Goal: Task Accomplishment & Management: Complete application form

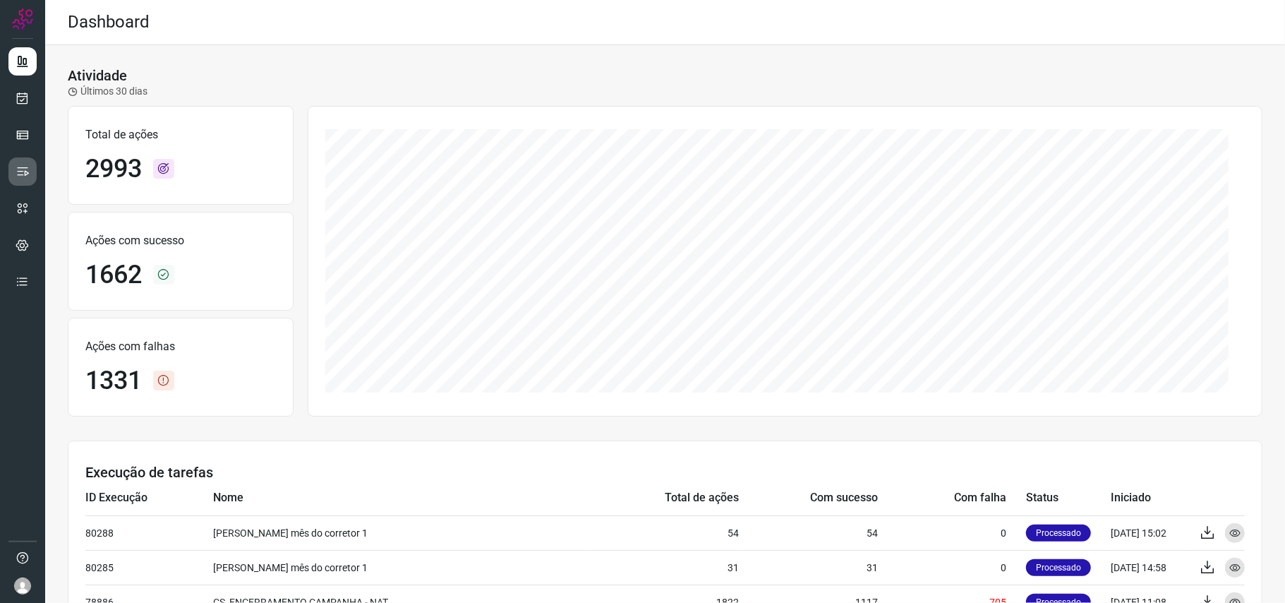
click at [20, 165] on icon at bounding box center [23, 171] width 14 height 14
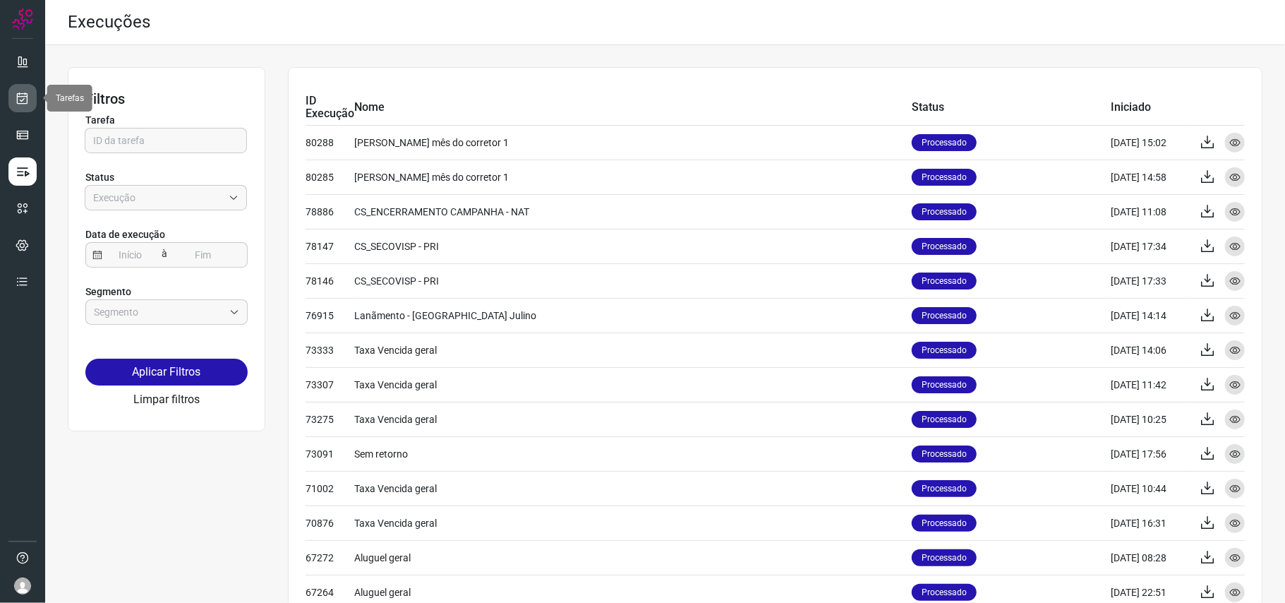
click at [18, 107] on link at bounding box center [22, 98] width 28 height 28
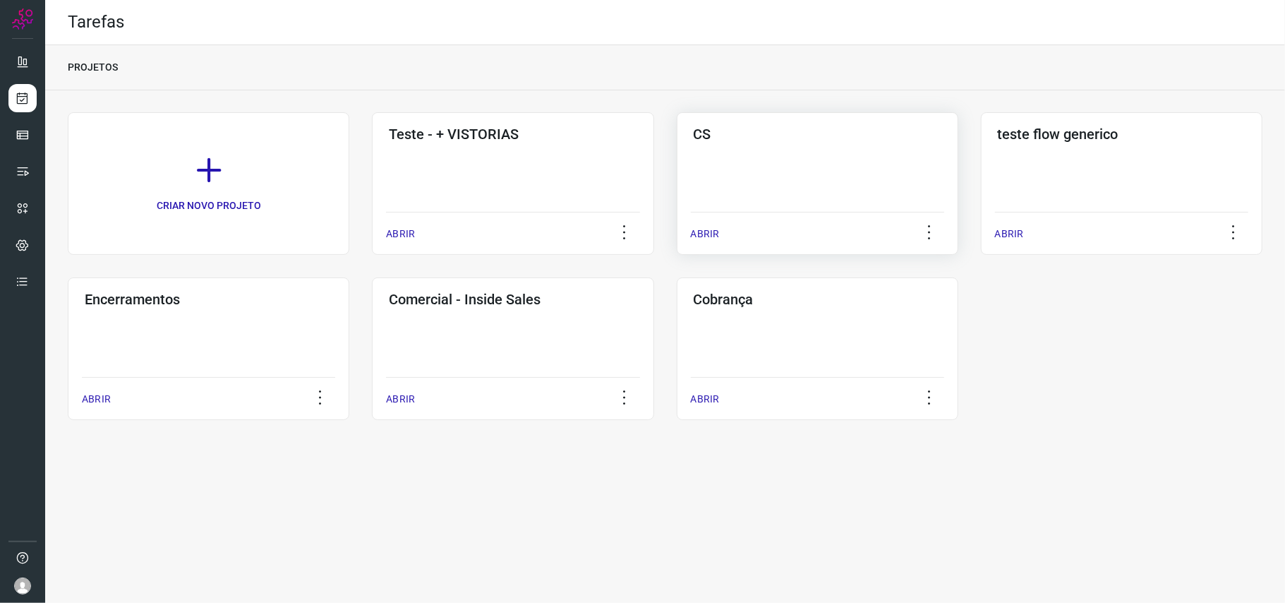
click at [981, 155] on div "CS ABRIR" at bounding box center [1122, 183] width 282 height 143
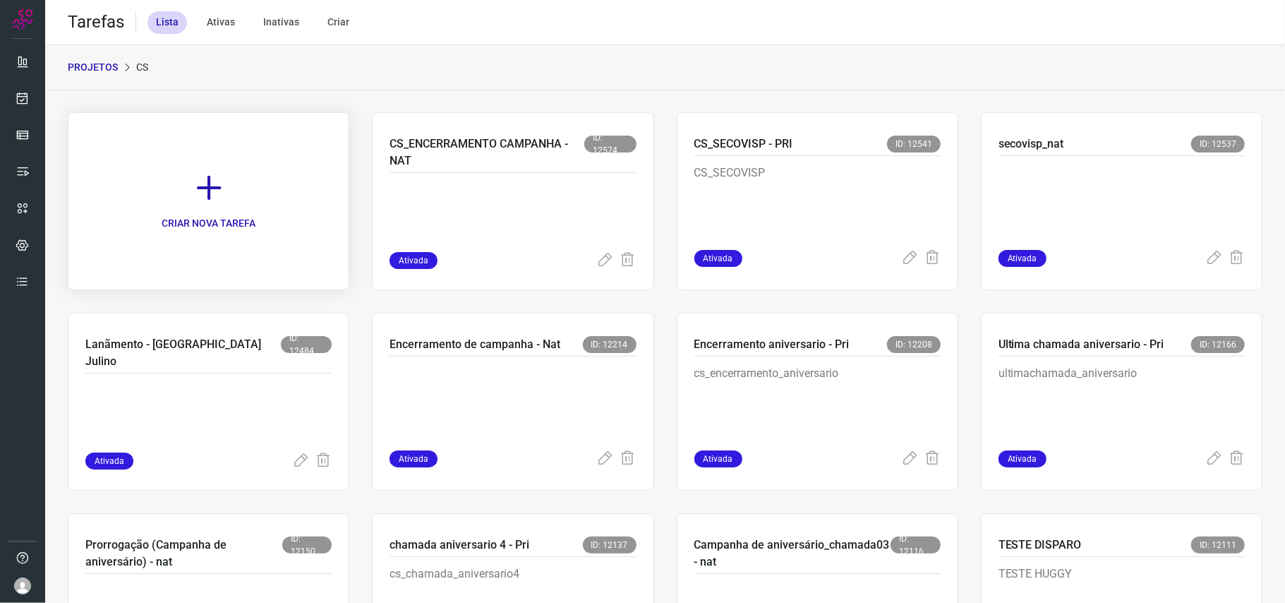
click at [233, 229] on p "CRIAR NOVA TAREFA" at bounding box center [209, 223] width 94 height 15
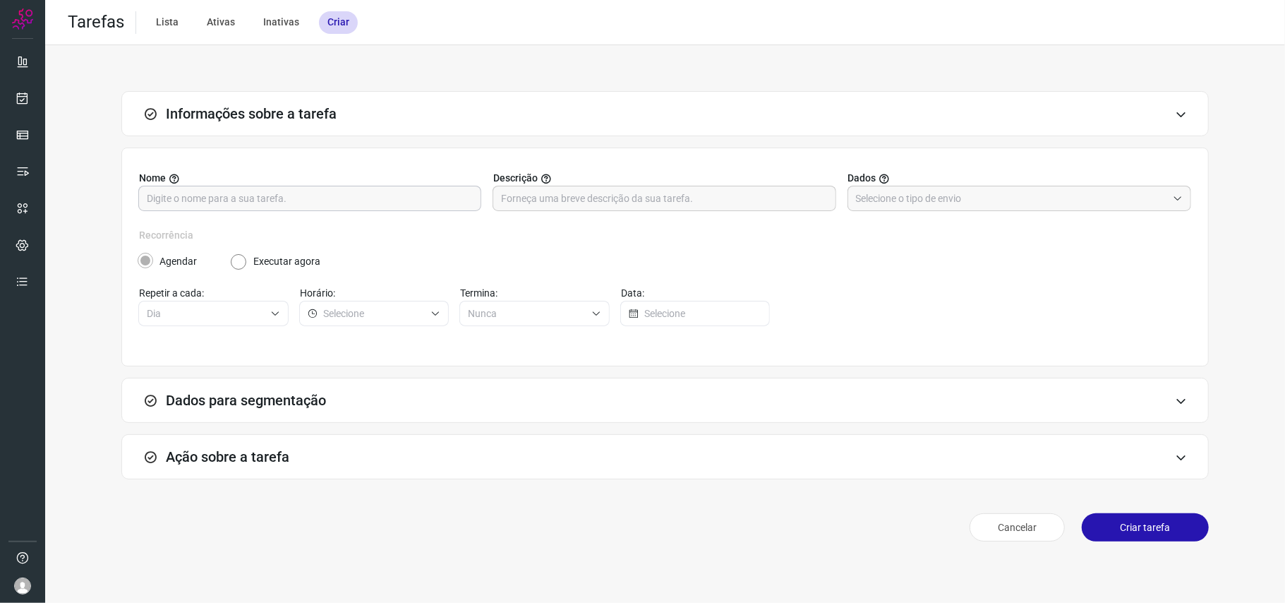
click at [300, 193] on input "text" at bounding box center [310, 198] width 326 height 24
type input "n"
type input "c"
type input "C"
type input "M"
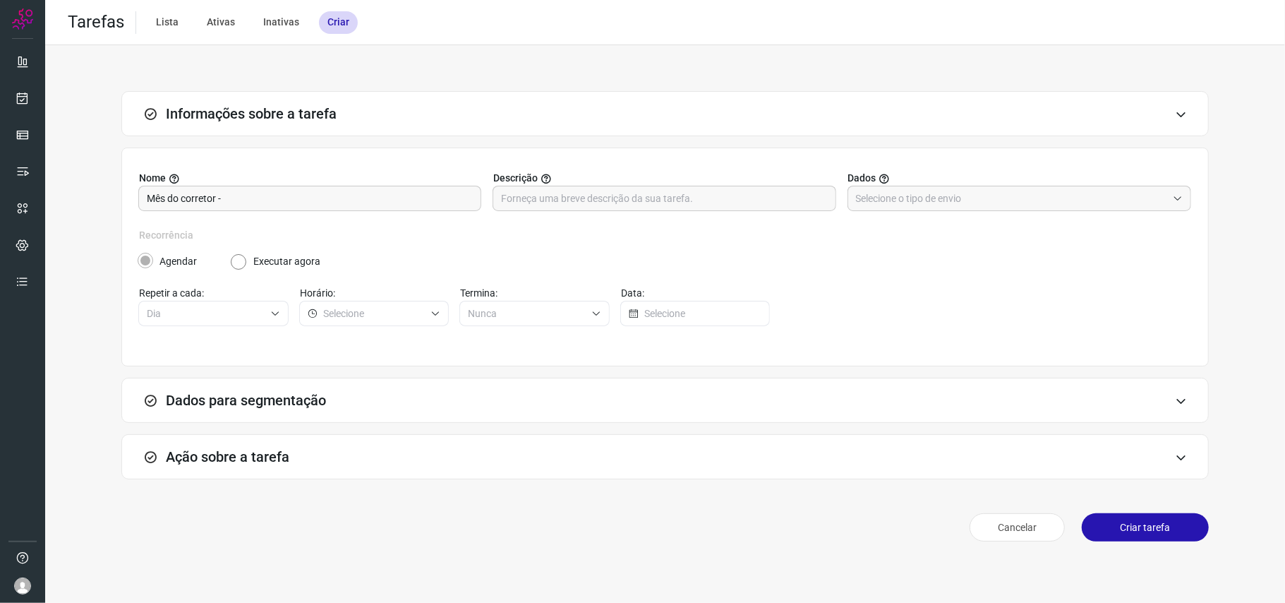
click at [399, 251] on div "Agendar Executar agora" at bounding box center [664, 256] width 1053 height 26
click at [261, 175] on label "Nome" at bounding box center [310, 178] width 343 height 15
click at [269, 192] on input "Mês do corretor -" at bounding box center [310, 198] width 326 height 24
type input "Mês do corretor - Lançamento (nat)"
click at [444, 253] on div "Agendar Executar agora" at bounding box center [664, 256] width 1053 height 26
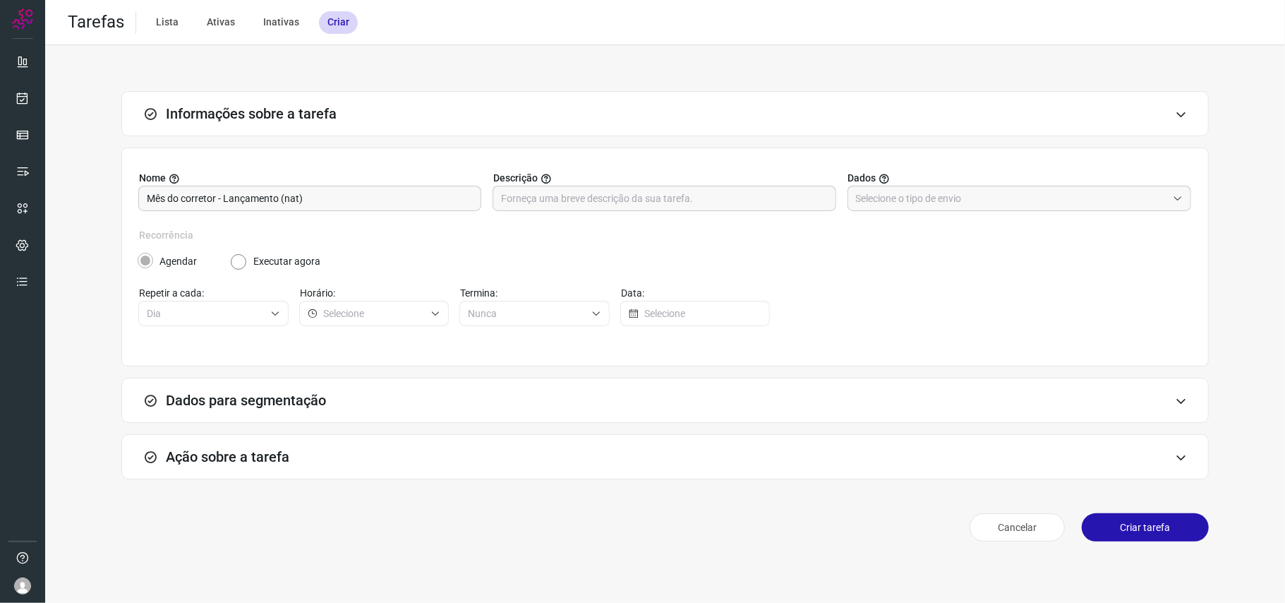
click at [306, 264] on label "Executar agora" at bounding box center [286, 261] width 67 height 15
click at [229, 263] on div "Agendar Executar agora" at bounding box center [664, 261] width 1053 height 15
click at [382, 246] on div "Agendar Executar agora" at bounding box center [664, 256] width 1053 height 26
click at [275, 257] on label "Executar agora" at bounding box center [286, 261] width 67 height 15
click at [347, 237] on label "Recorrência" at bounding box center [665, 235] width 1052 height 15
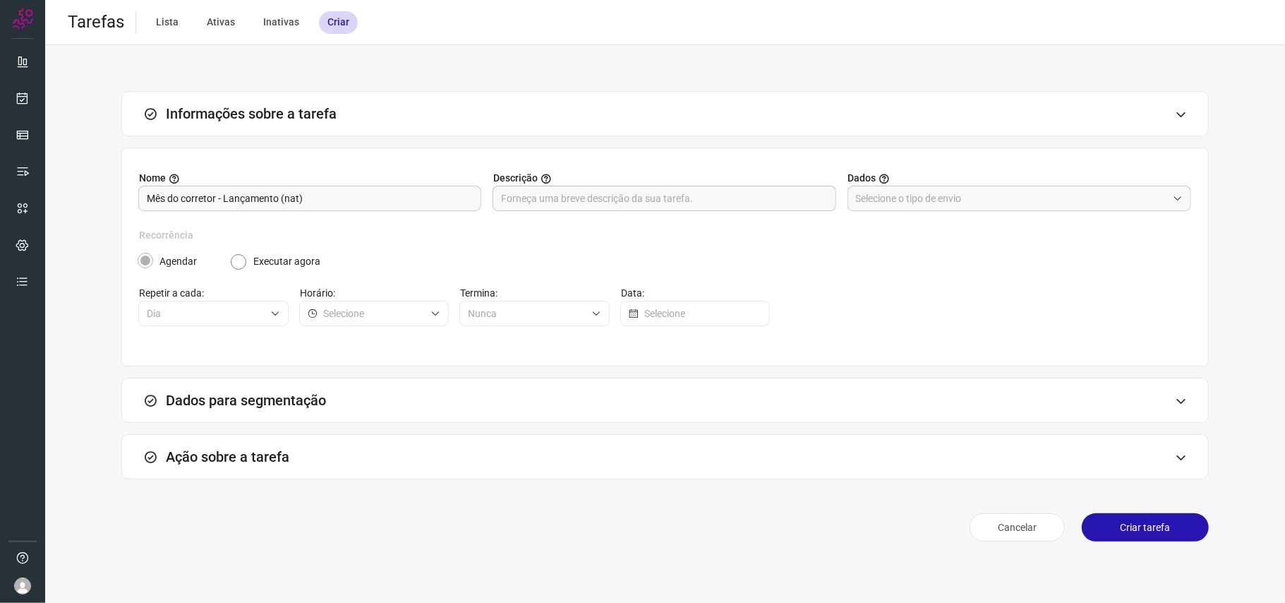
drag, startPoint x: 458, startPoint y: 224, endPoint x: 560, endPoint y: 198, distance: 105.8
click at [460, 224] on div "Nome Mês do corretor - Lançamento (nat) Descrição Dados" at bounding box center [665, 199] width 1052 height 57
click at [560, 198] on input "text" at bounding box center [664, 198] width 326 height 24
type input "h"
click at [924, 203] on input "text" at bounding box center [1011, 198] width 311 height 24
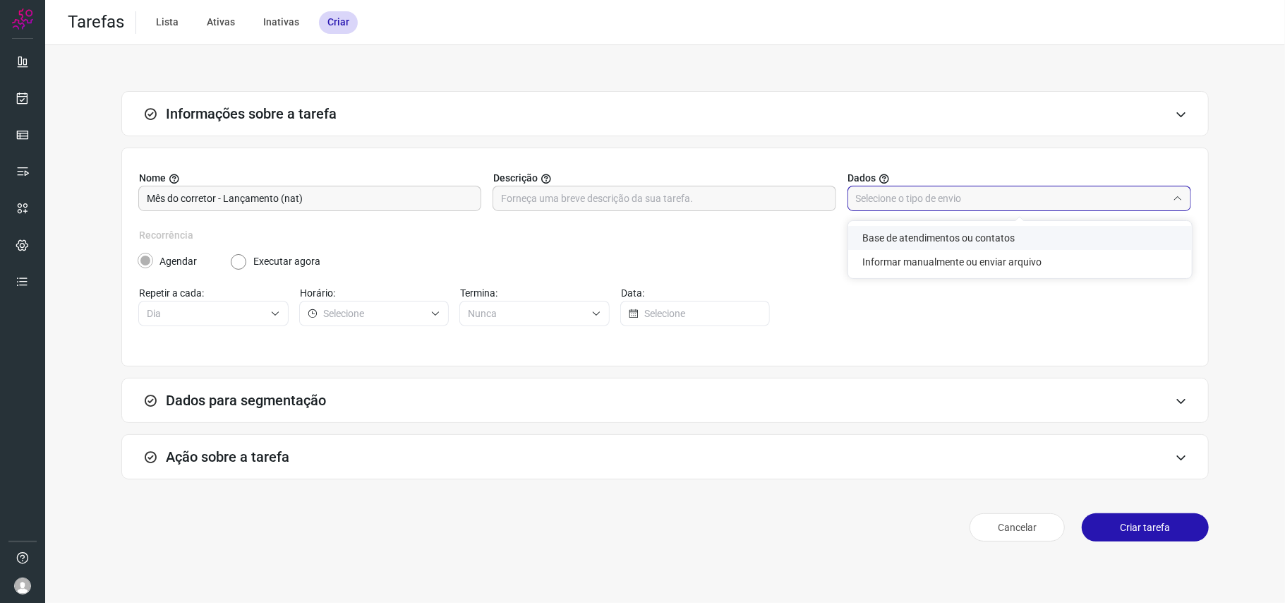
click at [923, 238] on li "Base de atendimentos ou contatos" at bounding box center [1020, 238] width 344 height 24
type input "Base de atendimentos ou contatos"
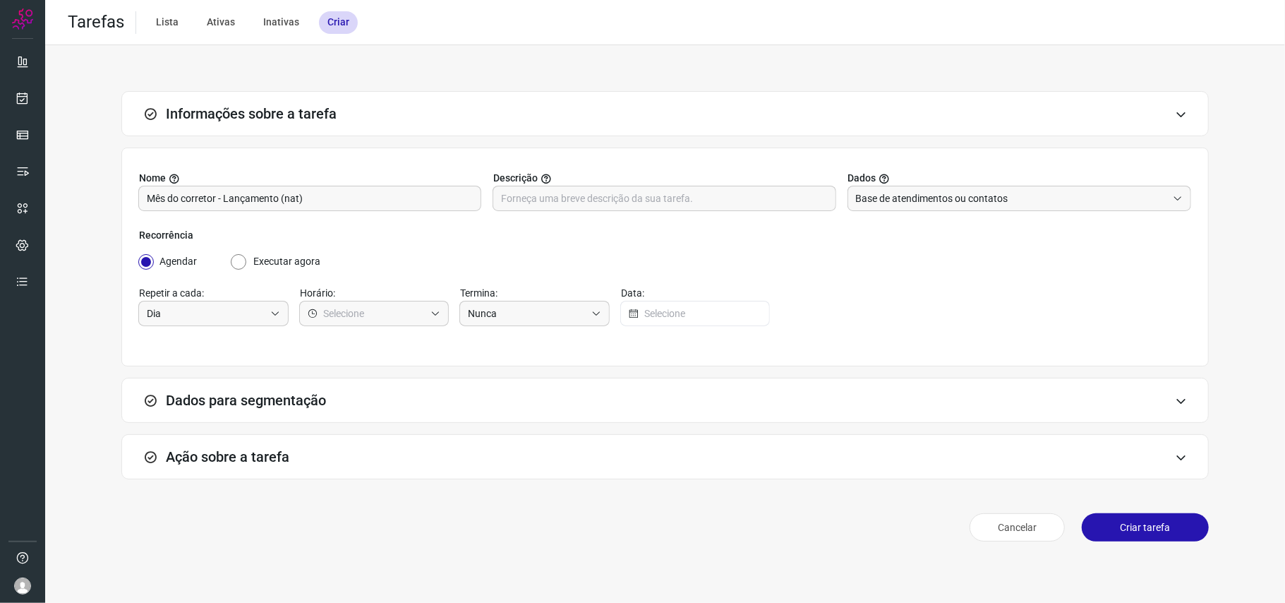
click at [233, 263] on input "Executar agora" at bounding box center [239, 261] width 17 height 15
radio input "true"
click at [454, 240] on label "Recorrência" at bounding box center [665, 235] width 1052 height 15
click at [167, 265] on label "Agendar" at bounding box center [177, 261] width 37 height 15
click at [151, 261] on input "radio" at bounding box center [146, 261] width 16 height 15
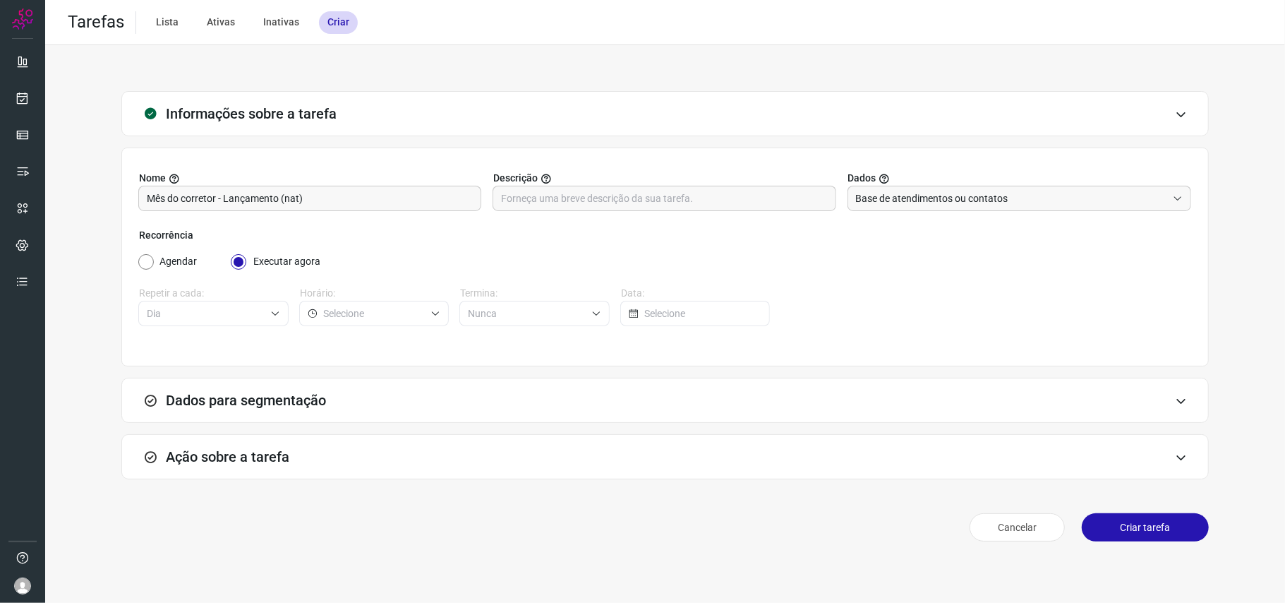
radio input "true"
click at [241, 263] on input "Executar agora" at bounding box center [239, 261] width 17 height 15
radio input "true"
click at [1037, 201] on input "Base de atendimentos ou contatos" at bounding box center [1011, 198] width 311 height 24
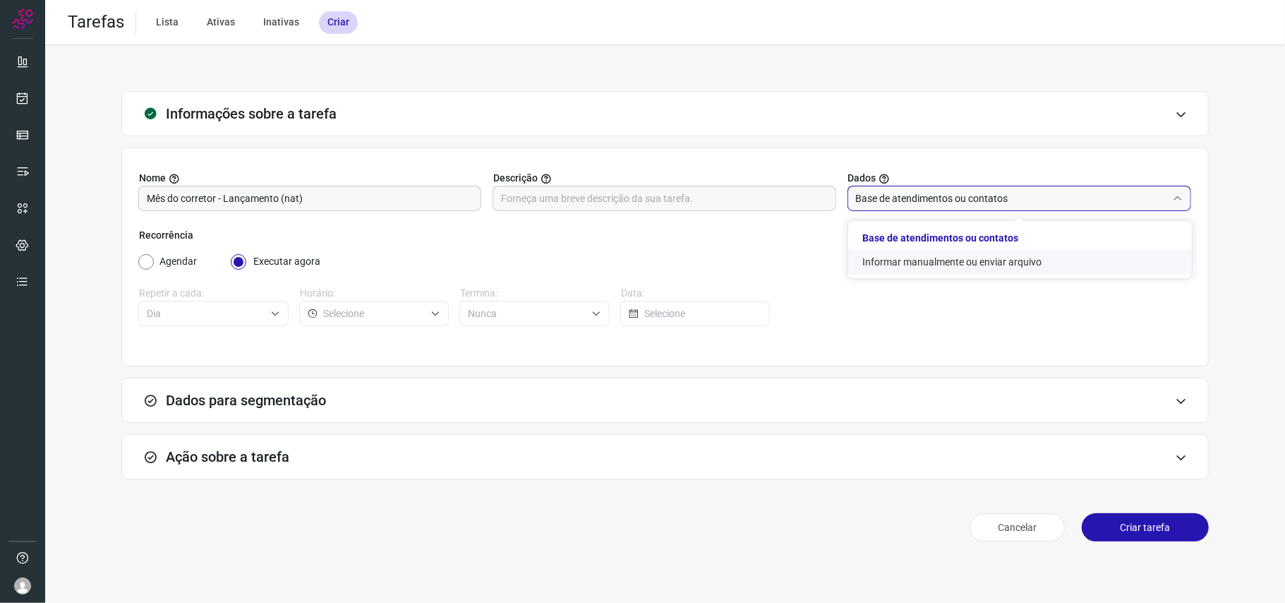
click at [995, 267] on li "Informar manualmente ou enviar arquivo" at bounding box center [1020, 262] width 344 height 24
type input "Informar manualmente ou enviar arquivo"
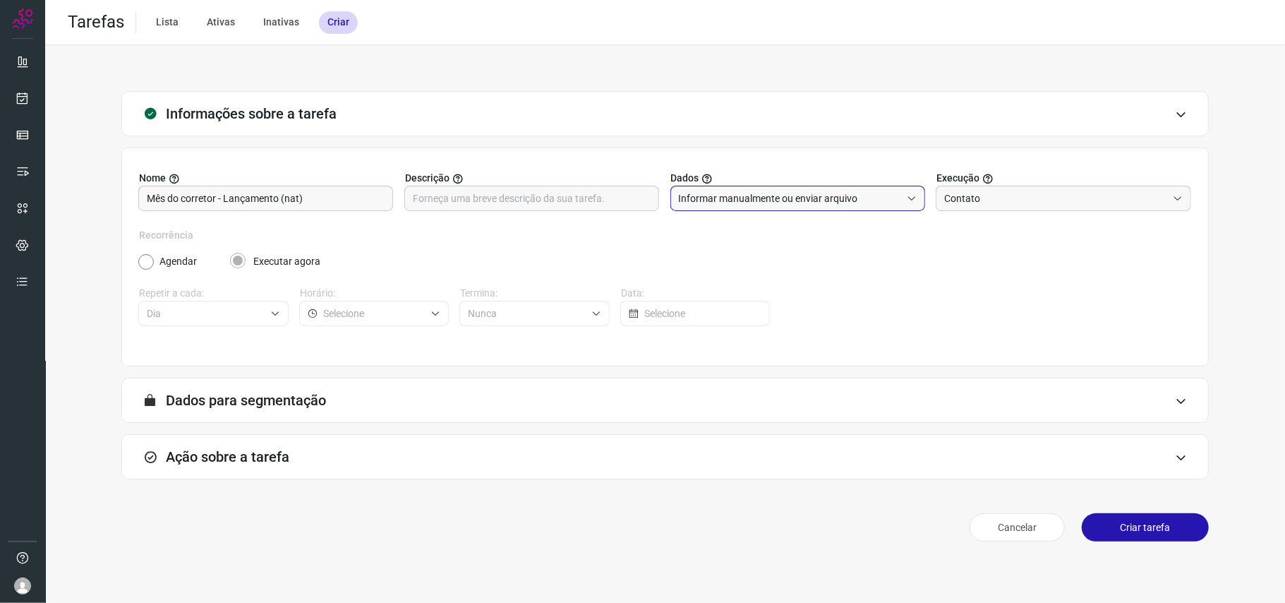
click at [374, 255] on div "Agendar Executar agora" at bounding box center [664, 261] width 1053 height 15
click at [872, 323] on div "Recorrência Agendar Executar agora Repetir a cada: Dia Horário: Termina: Nunca …" at bounding box center [665, 285] width 1052 height 115
click at [473, 471] on div "Ação sobre a tarefa" at bounding box center [664, 456] width 1087 height 45
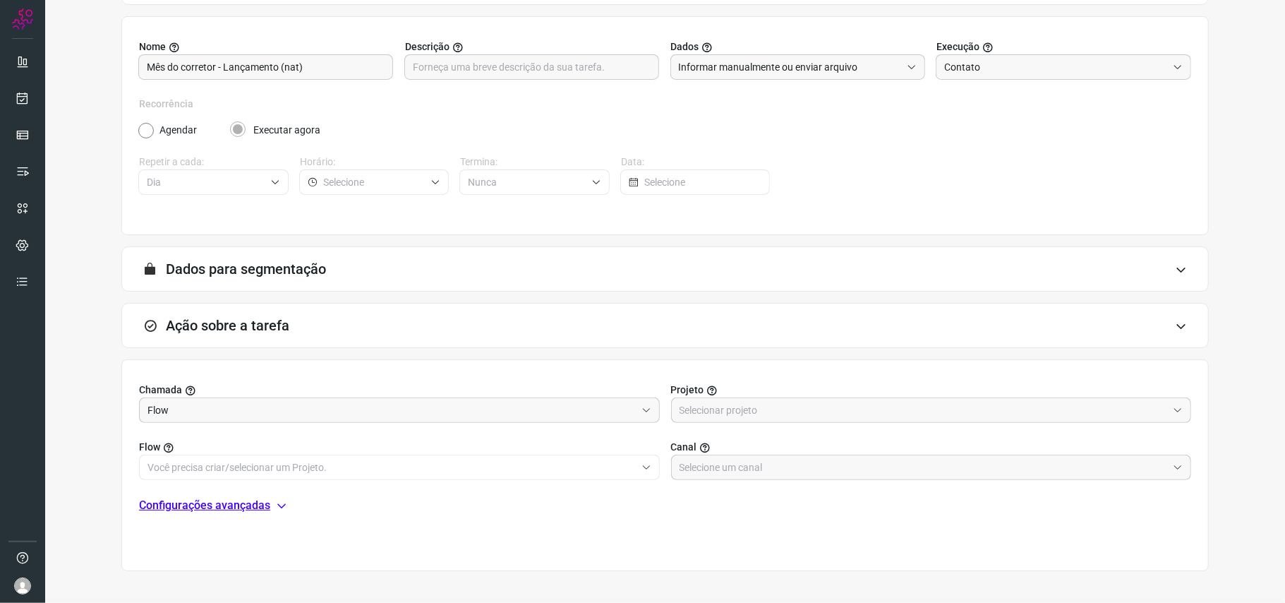
scroll to position [181, 0]
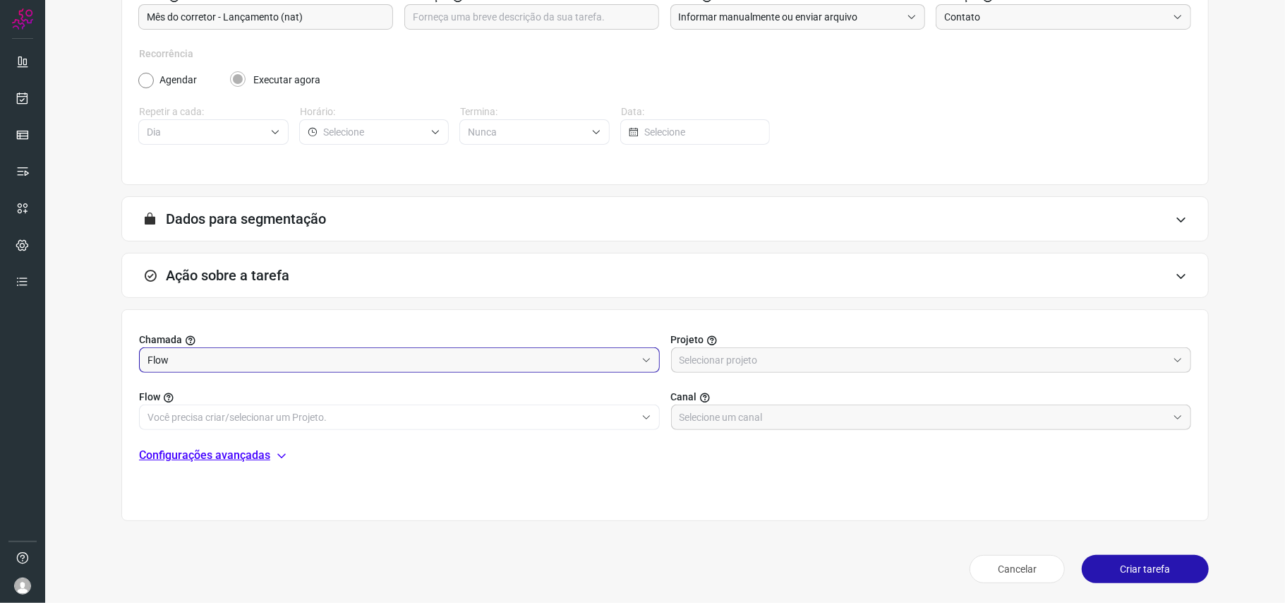
click at [337, 360] on input "Flow" at bounding box center [391, 360] width 488 height 24
click at [354, 397] on li "Flow" at bounding box center [396, 399] width 512 height 24
click at [788, 347] on div at bounding box center [931, 359] width 521 height 25
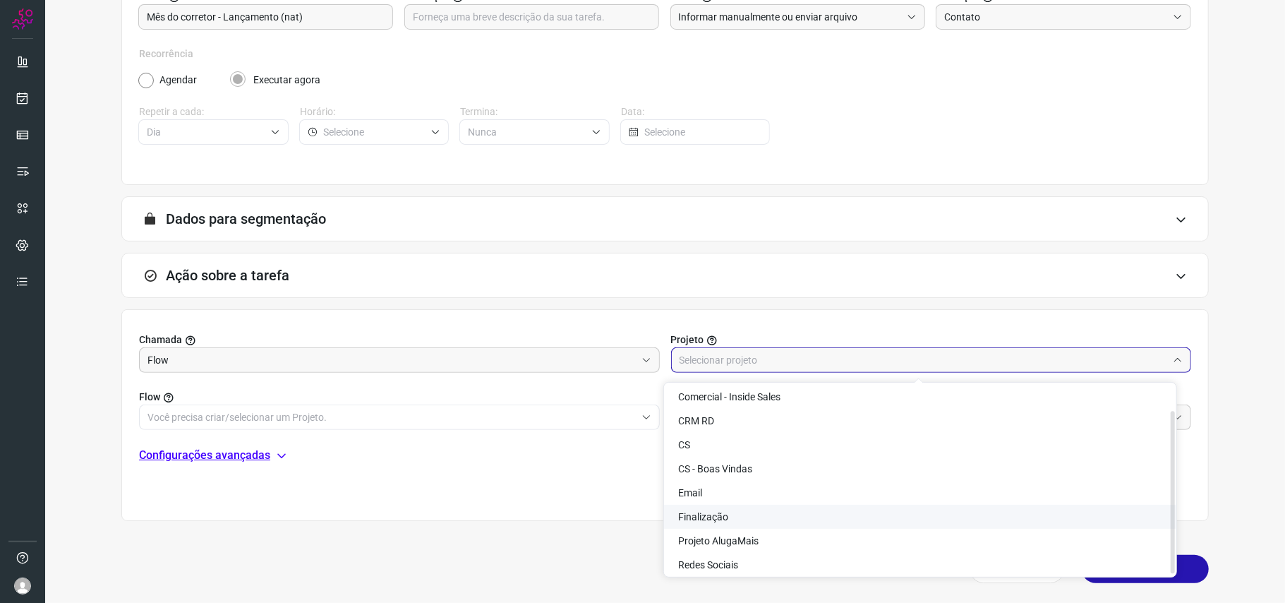
scroll to position [31, 0]
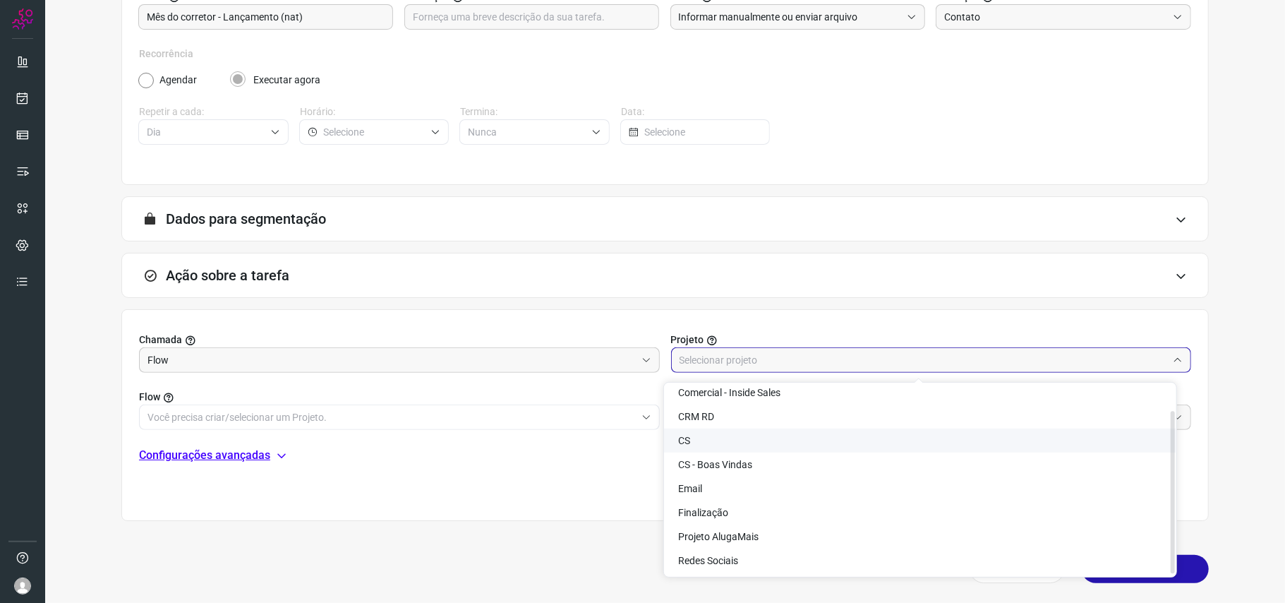
click at [768, 445] on li "CS" at bounding box center [920, 440] width 512 height 24
type input "CS"
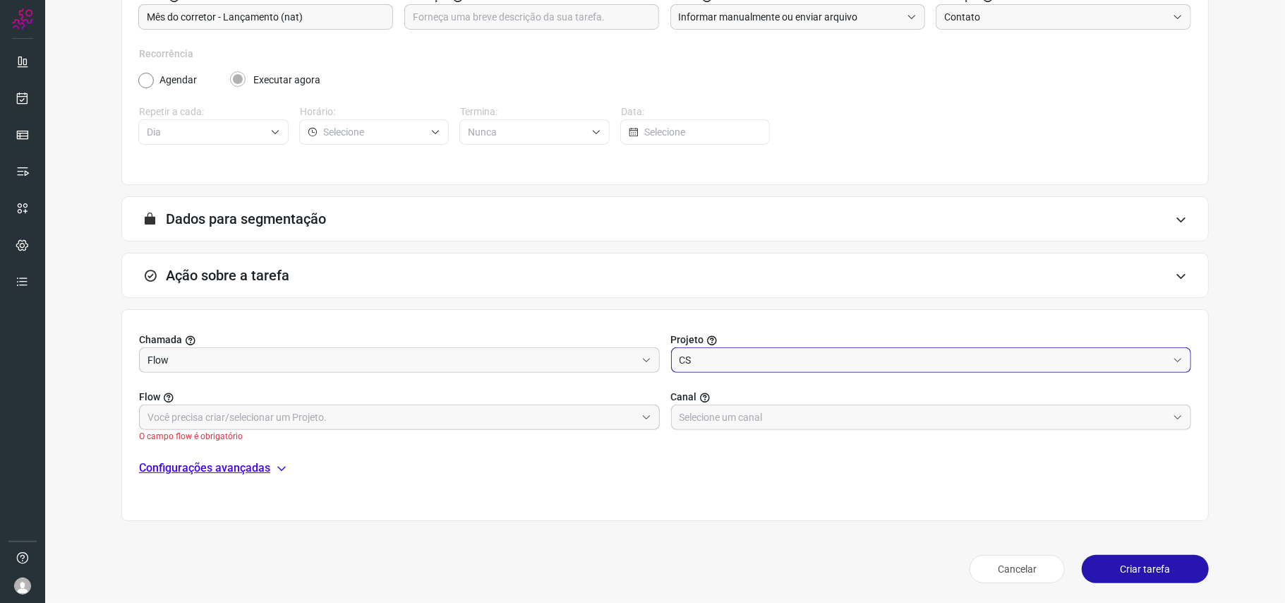
click at [414, 413] on input "text" at bounding box center [391, 417] width 488 height 24
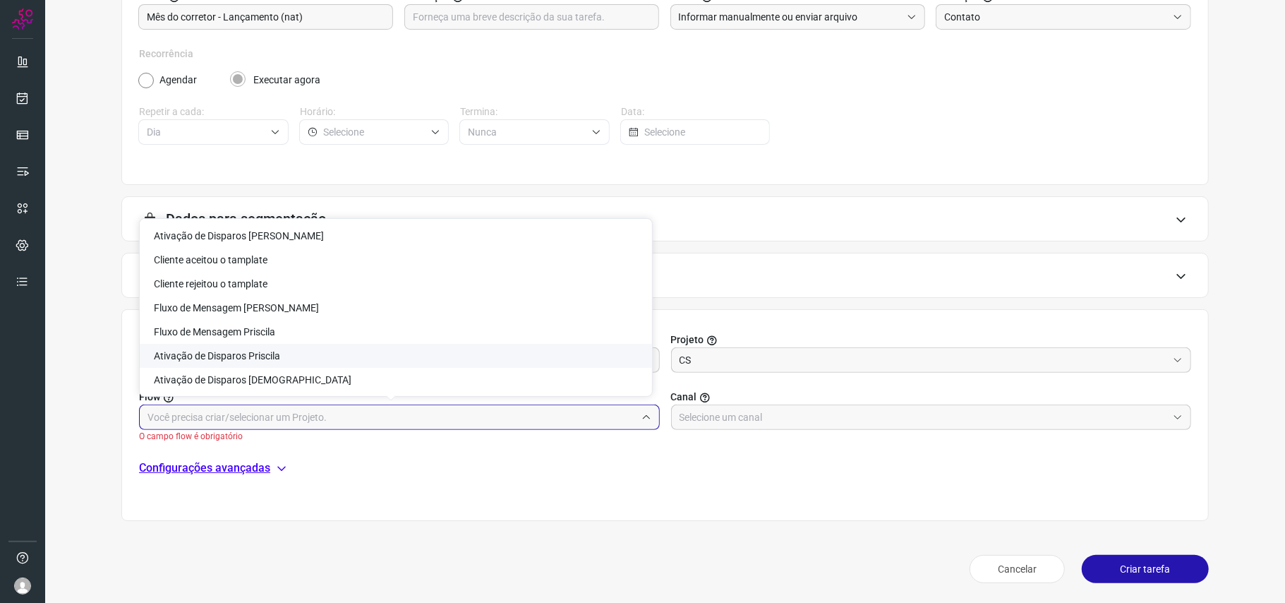
click at [359, 361] on li "Ativação de Disparos Priscila" at bounding box center [396, 356] width 512 height 24
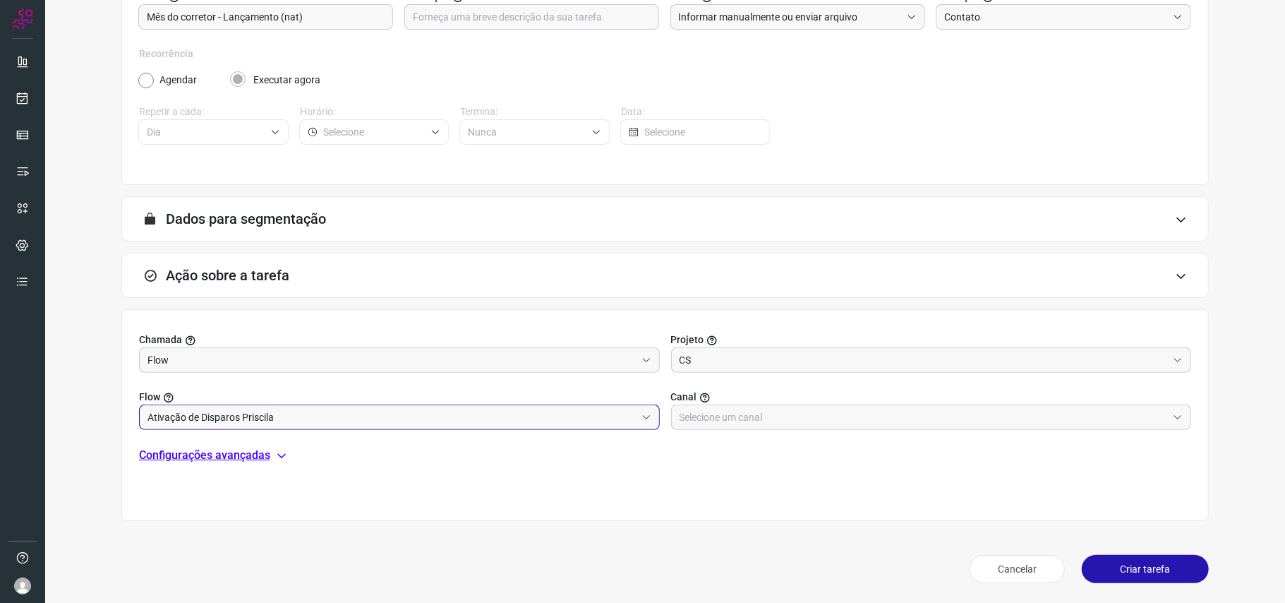
click at [359, 413] on input "Ativação de Disparos Priscila" at bounding box center [391, 417] width 488 height 24
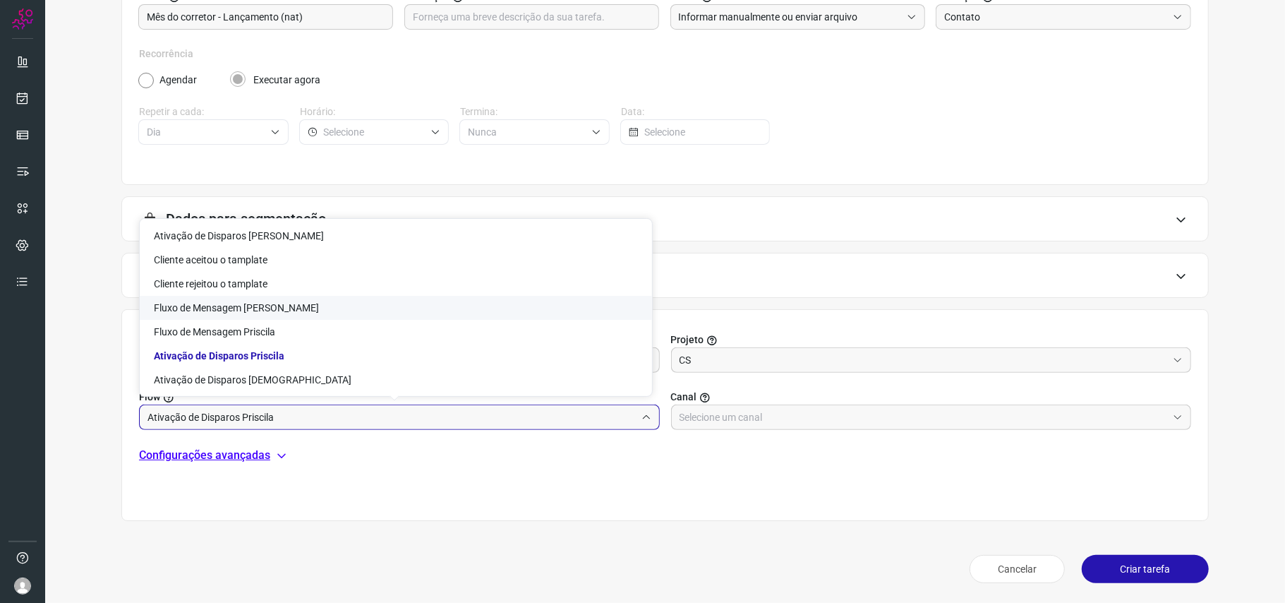
click at [354, 309] on li "Fluxo de Mensagem [PERSON_NAME]" at bounding box center [396, 308] width 512 height 24
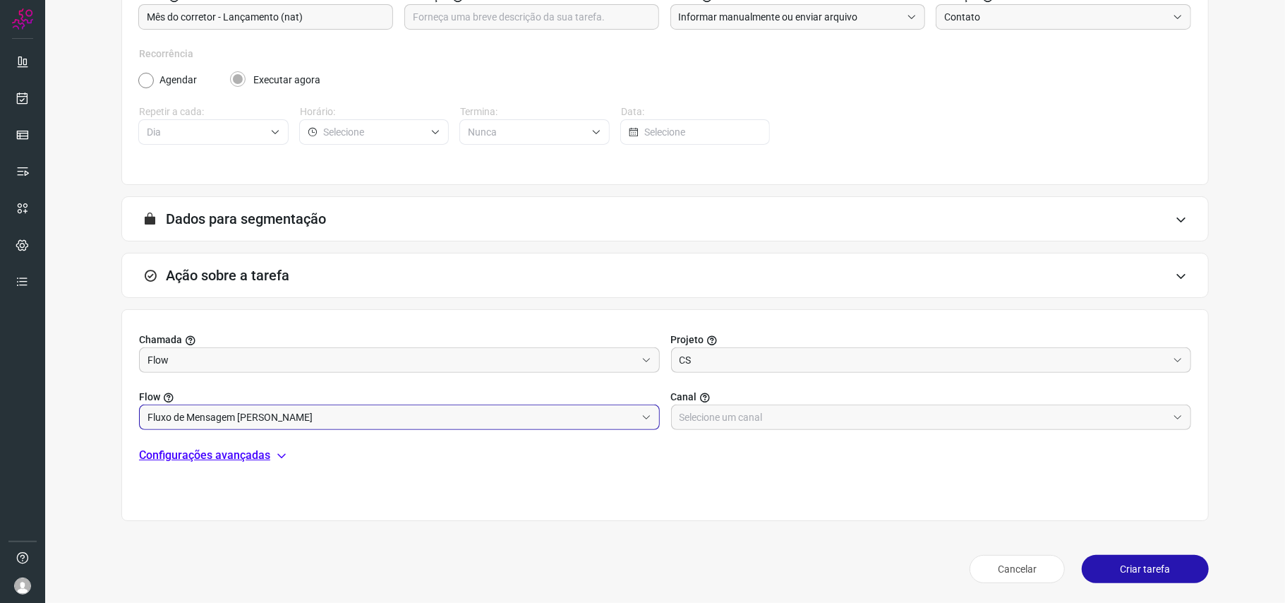
click at [360, 418] on input "Fluxo de Mensagem [PERSON_NAME]" at bounding box center [391, 417] width 488 height 24
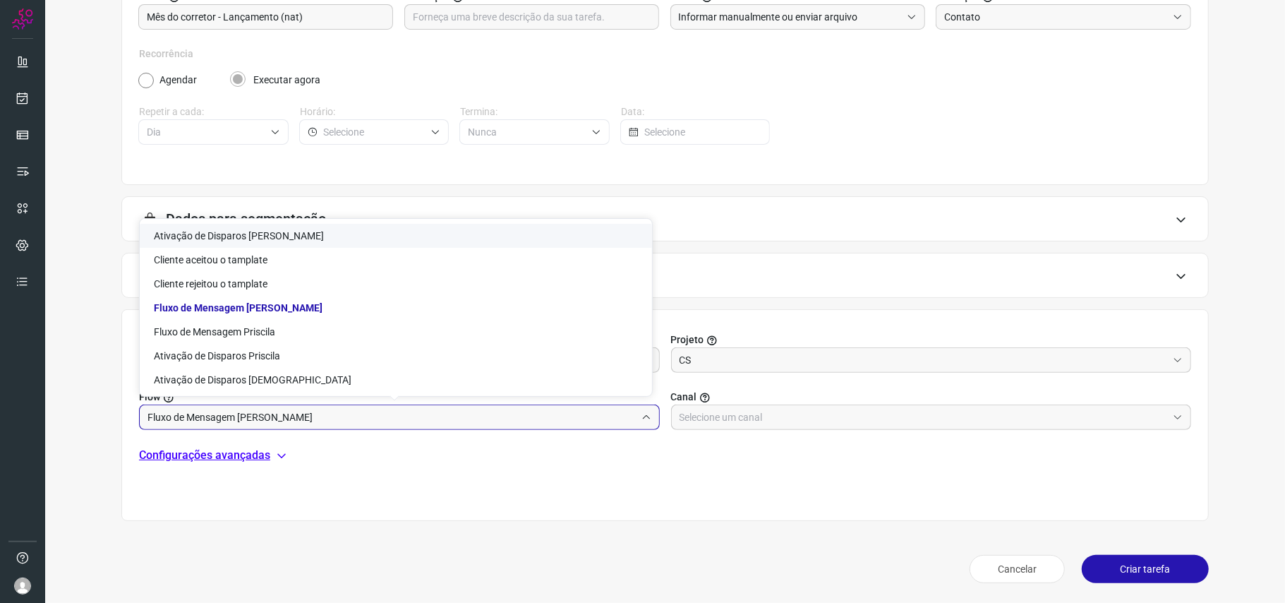
click at [350, 241] on li "Ativação de Disparos [PERSON_NAME]" at bounding box center [396, 236] width 512 height 24
type input "Ativação de Disparos [PERSON_NAME]"
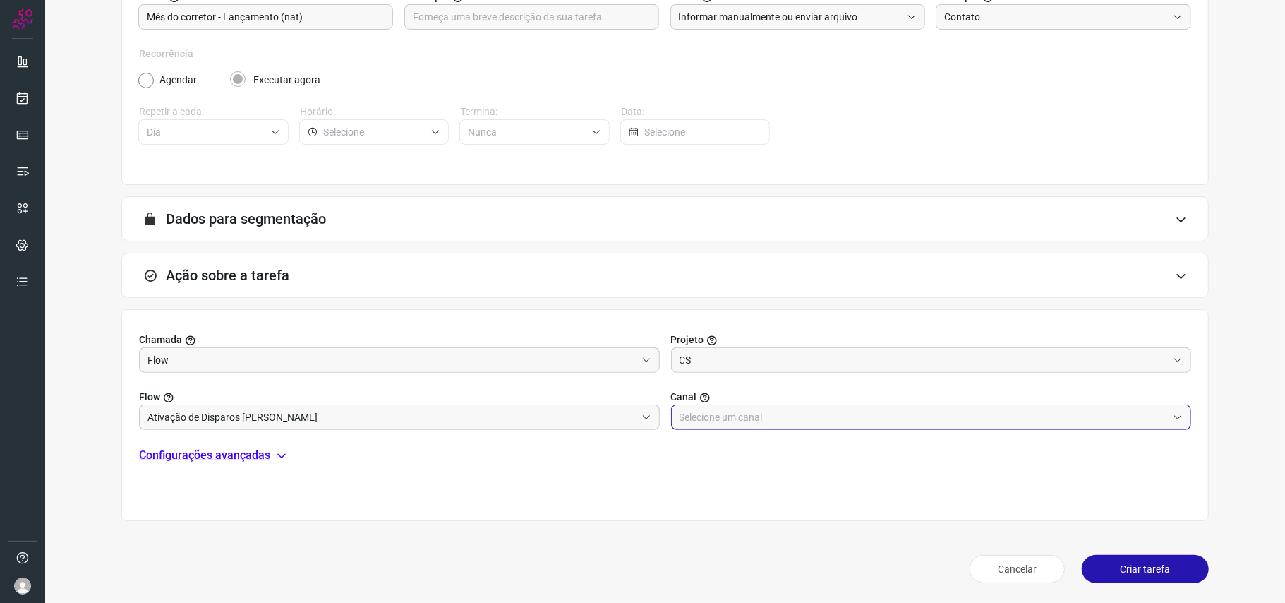
click at [752, 424] on input "text" at bounding box center [924, 417] width 488 height 24
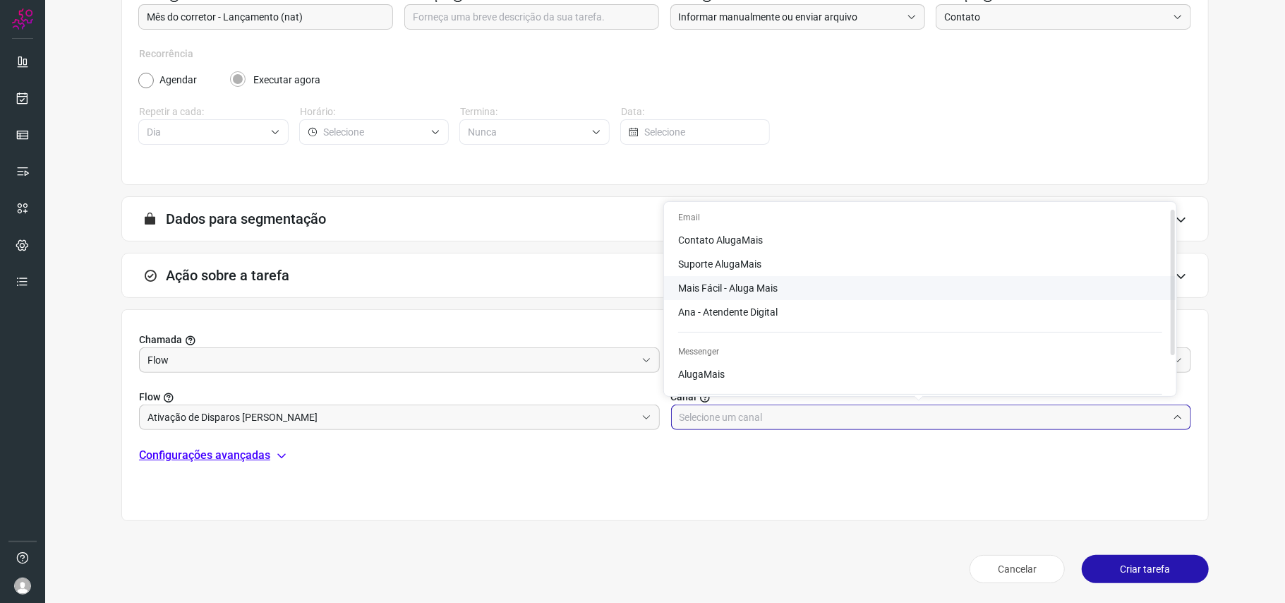
scroll to position [56, 0]
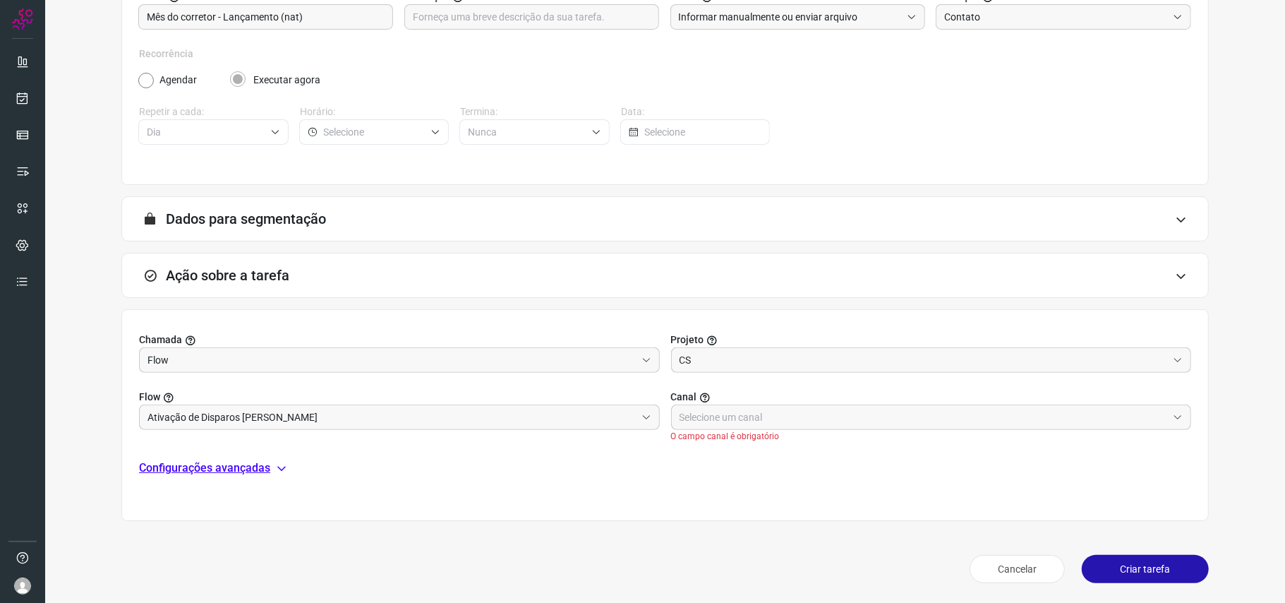
click at [833, 466] on div "Chamada Flow Projeto CS Flow Ativação de Disparos Natalia Canal O campo canal é…" at bounding box center [664, 415] width 1087 height 212
click at [244, 466] on p "Configurações avançadas" at bounding box center [204, 467] width 131 height 17
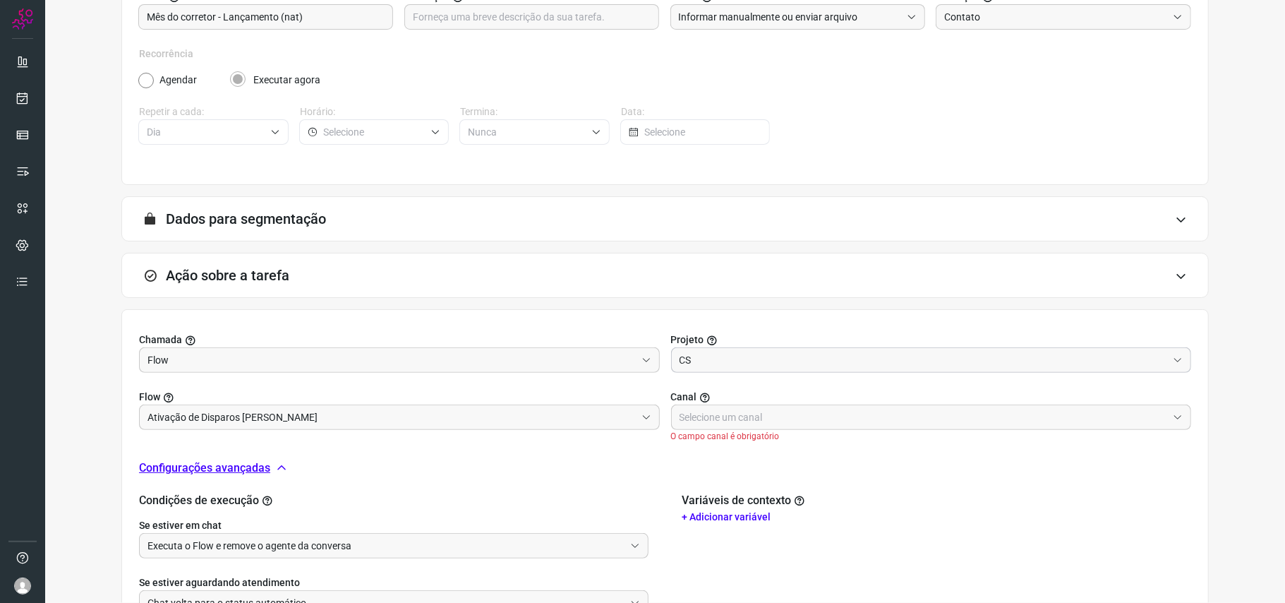
click at [819, 356] on input "CS" at bounding box center [924, 360] width 488 height 24
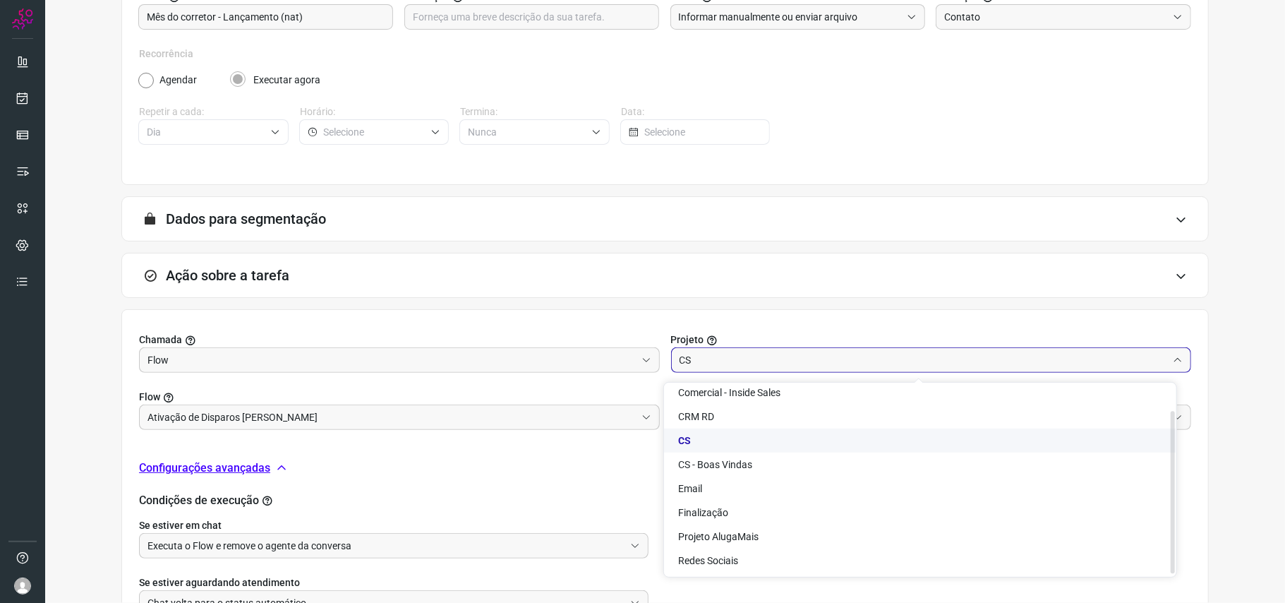
click at [800, 433] on li "CS" at bounding box center [920, 440] width 512 height 24
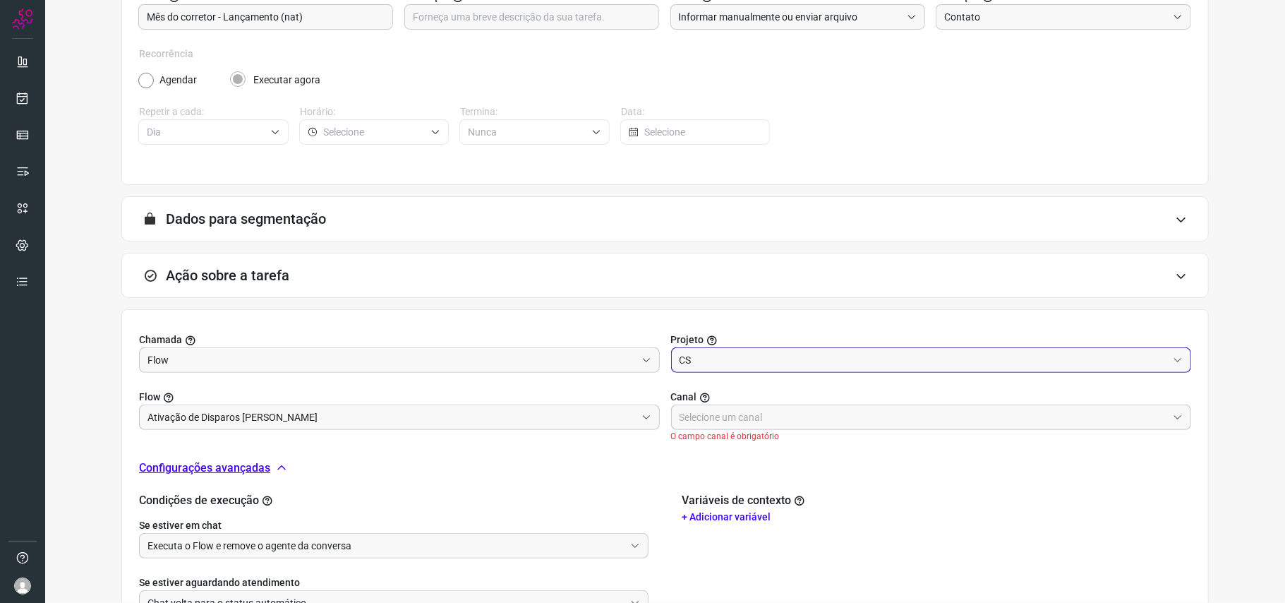
click at [732, 416] on input "text" at bounding box center [924, 417] width 488 height 24
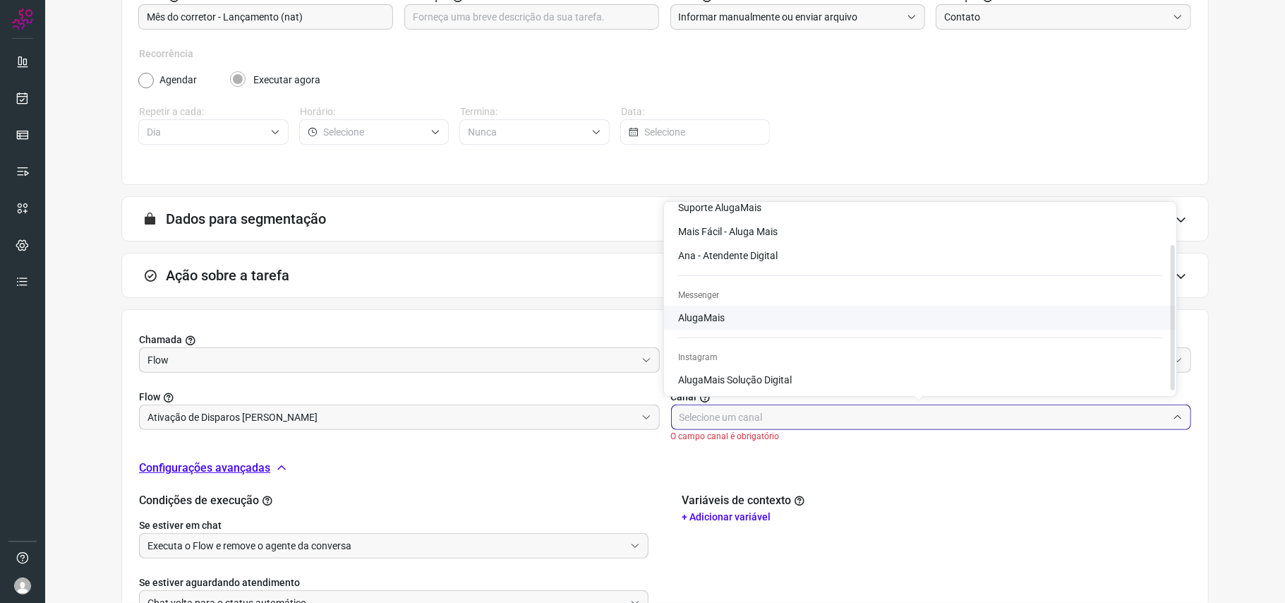
scroll to position [0, 0]
click at [774, 543] on div "Variáveis de contexto + Adicionar variável" at bounding box center [936, 582] width 509 height 179
click at [831, 413] on input "text" at bounding box center [924, 417] width 488 height 24
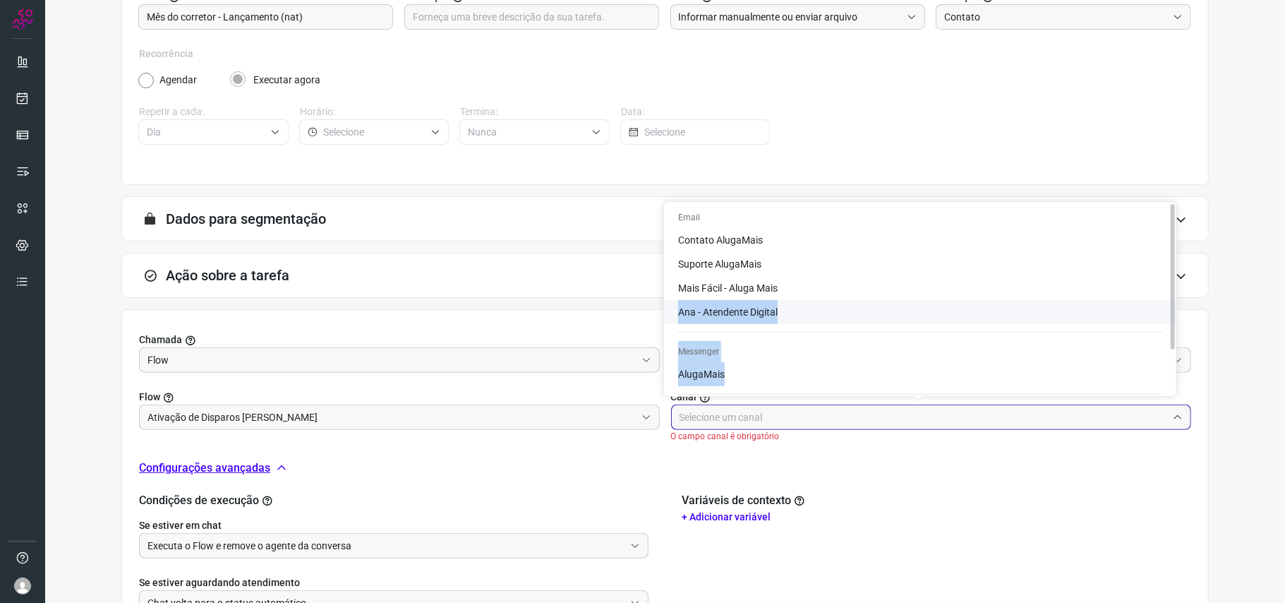
drag, startPoint x: 1176, startPoint y: 284, endPoint x: 1174, endPoint y: 330, distance: 46.6
click at [1174, 330] on div "Email Contato AlugaMais Suporte AlugaMais Mais Fácil - Aluga Mais Ana - Atenden…" at bounding box center [920, 299] width 512 height 193
drag, startPoint x: 1174, startPoint y: 327, endPoint x: 1170, endPoint y: 308, distance: 19.5
click at [1171, 308] on div at bounding box center [1173, 276] width 4 height 145
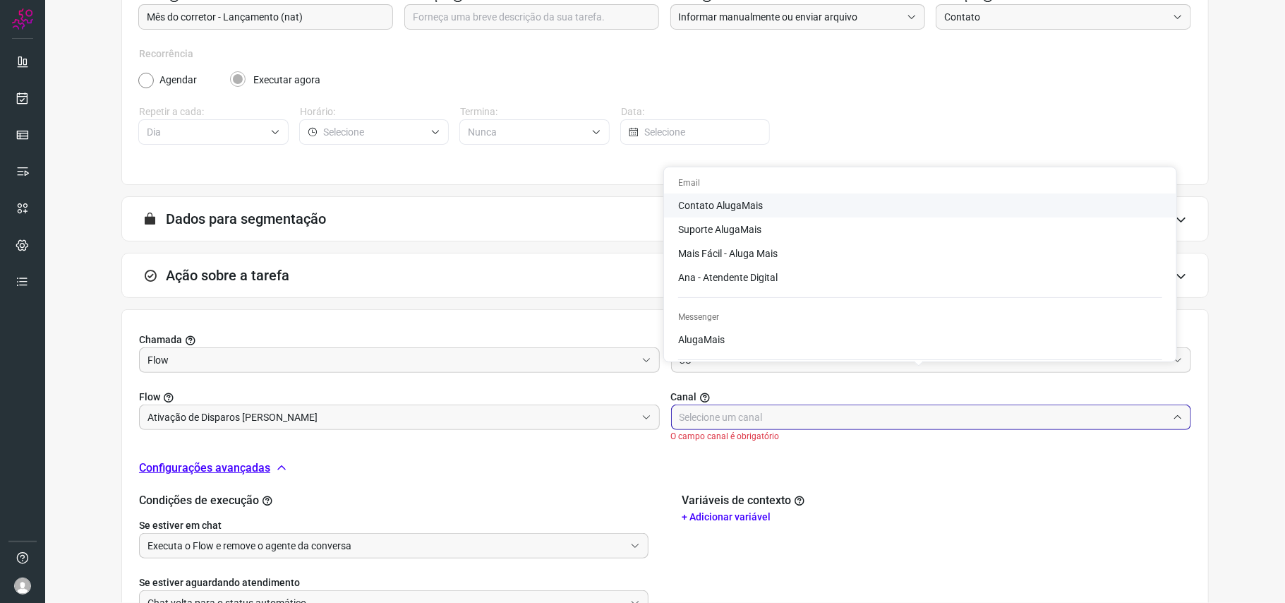
scroll to position [275, 0]
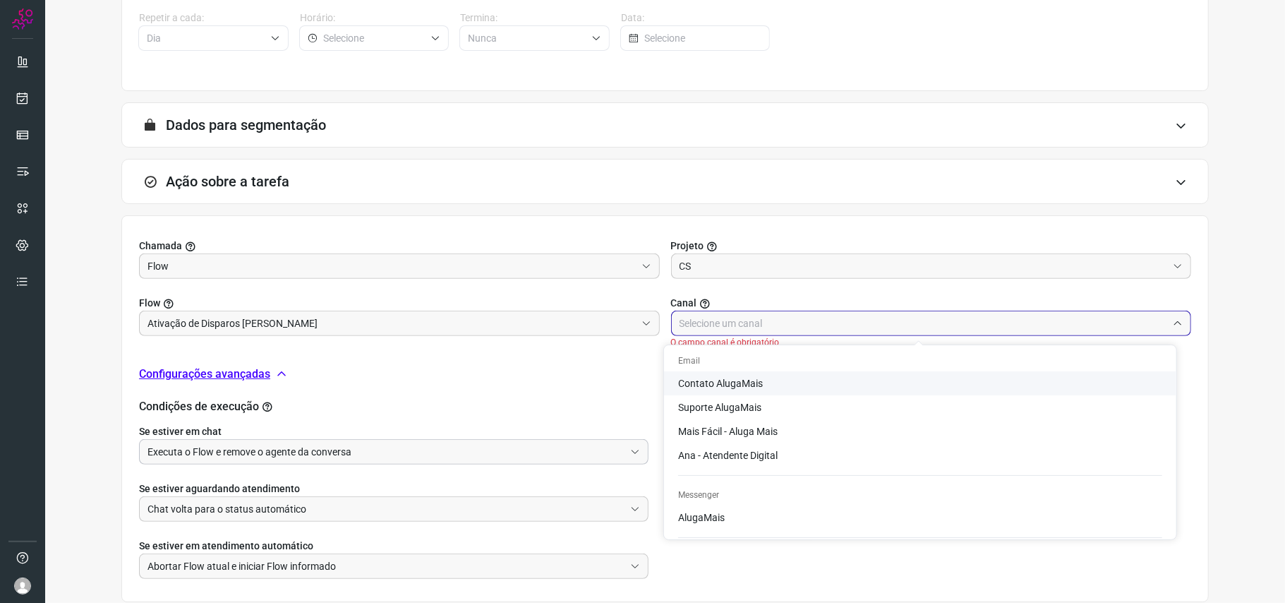
click at [399, 463] on input "Executa o Flow e remove o agente da conversa" at bounding box center [385, 452] width 477 height 24
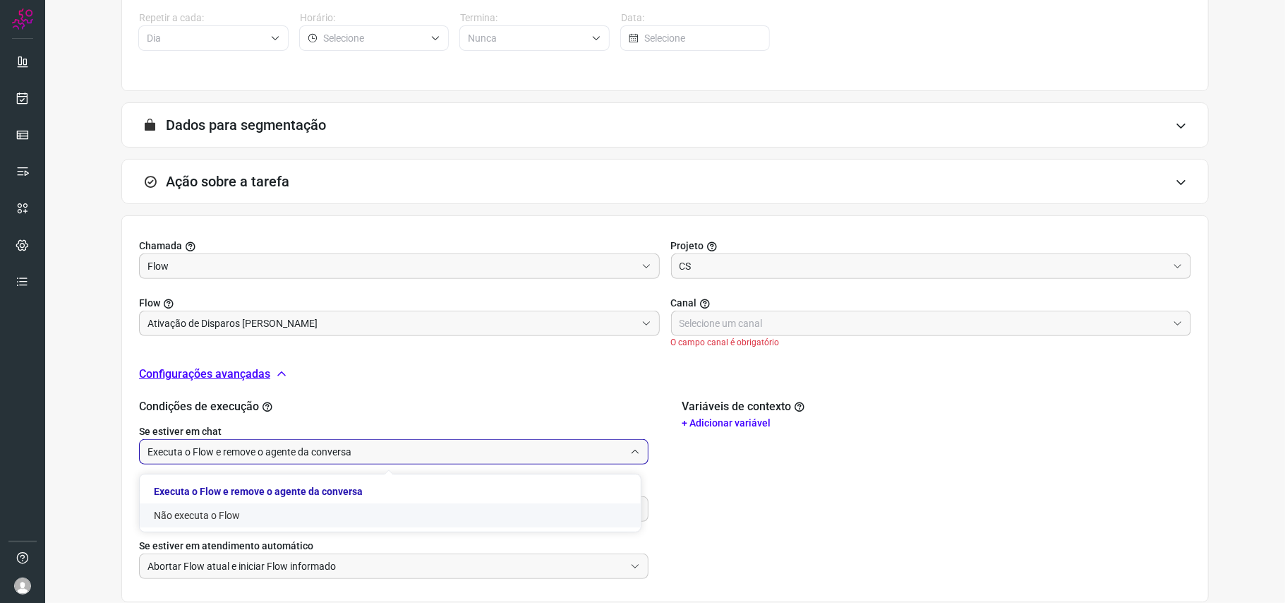
click at [375, 519] on li "Não executa o Flow" at bounding box center [390, 515] width 501 height 24
type input "Não executa o Flow"
click at [373, 488] on label "Se estiver aguardando atendimento" at bounding box center [393, 488] width 509 height 15
click at [381, 509] on input "Chat volta para o status automático" at bounding box center [385, 509] width 477 height 24
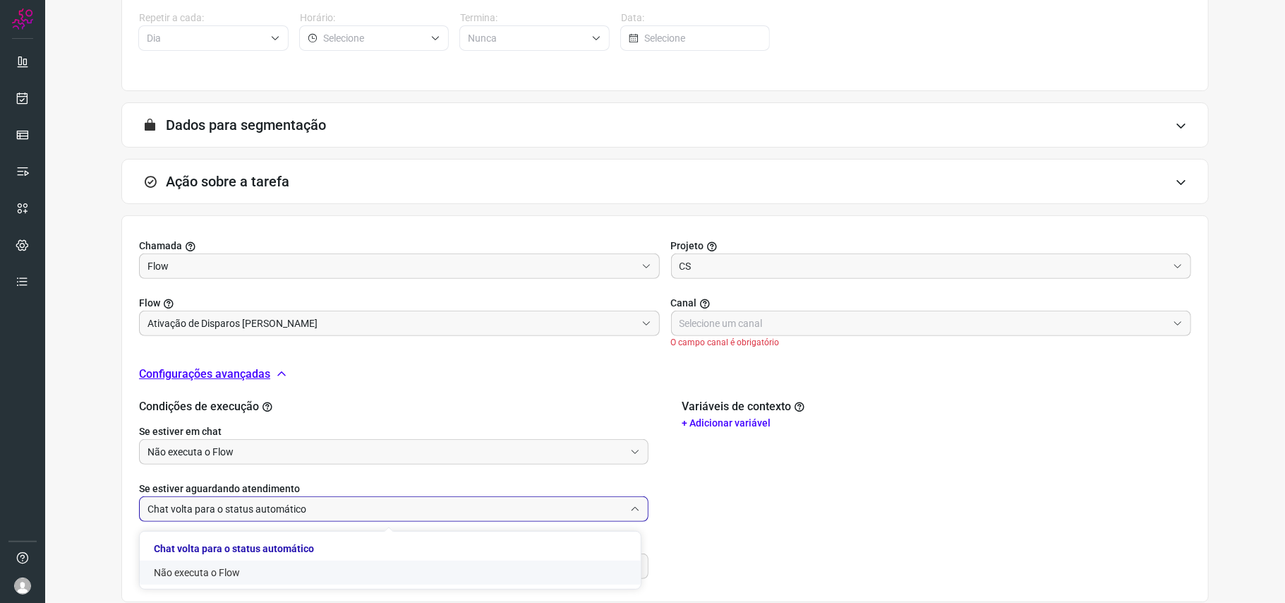
click at [363, 574] on li "Não executa o Flow" at bounding box center [390, 572] width 501 height 24
type input "Não executa o Flow"
click at [370, 567] on input "Abortar Flow atual e iniciar Flow informado" at bounding box center [385, 566] width 477 height 24
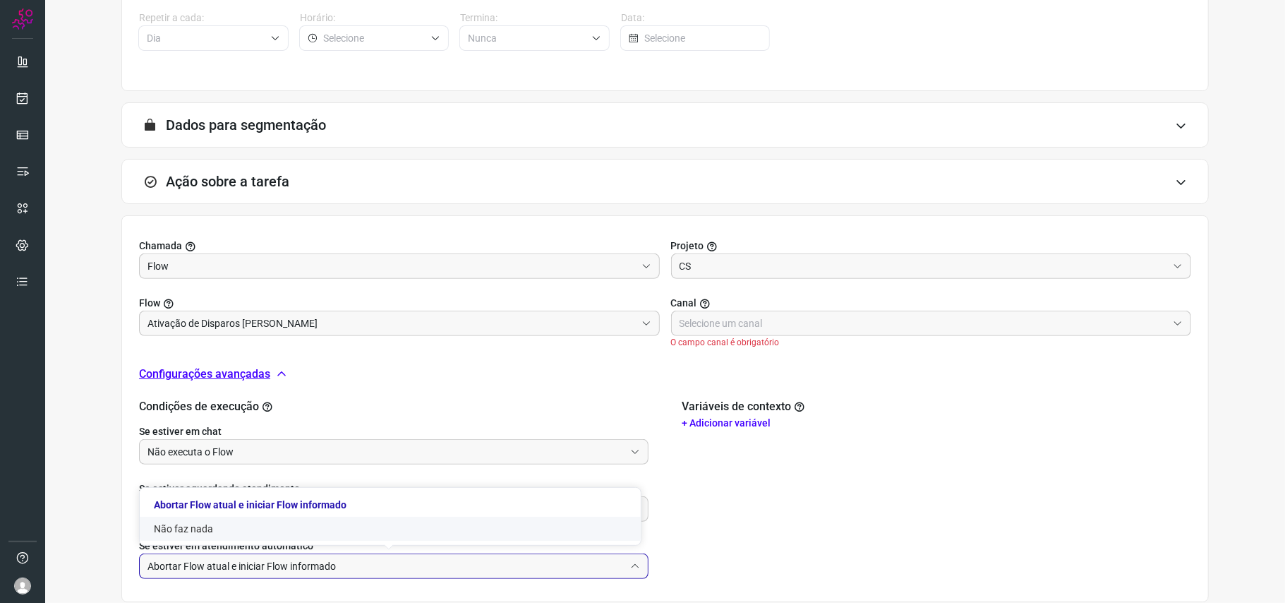
click at [378, 526] on li "Não faz nada" at bounding box center [390, 529] width 501 height 24
type input "Não faz nada"
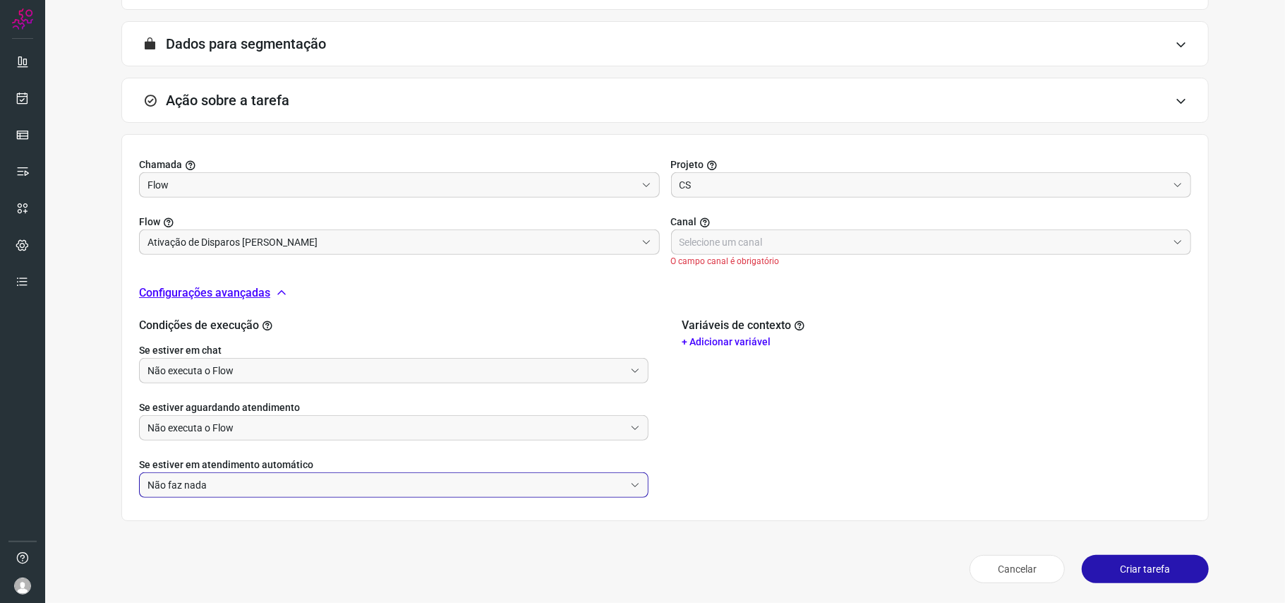
click at [1056, 371] on div "Variáveis de contexto + Adicionar variável" at bounding box center [936, 407] width 509 height 179
click at [867, 234] on input "text" at bounding box center [924, 242] width 488 height 24
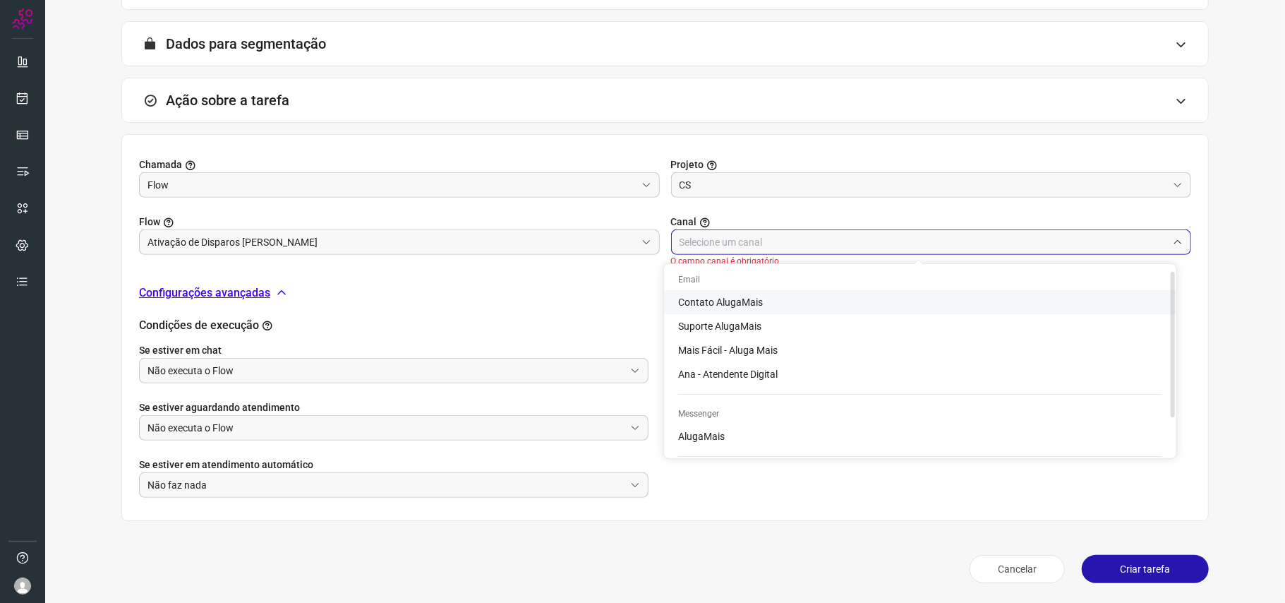
scroll to position [56, 0]
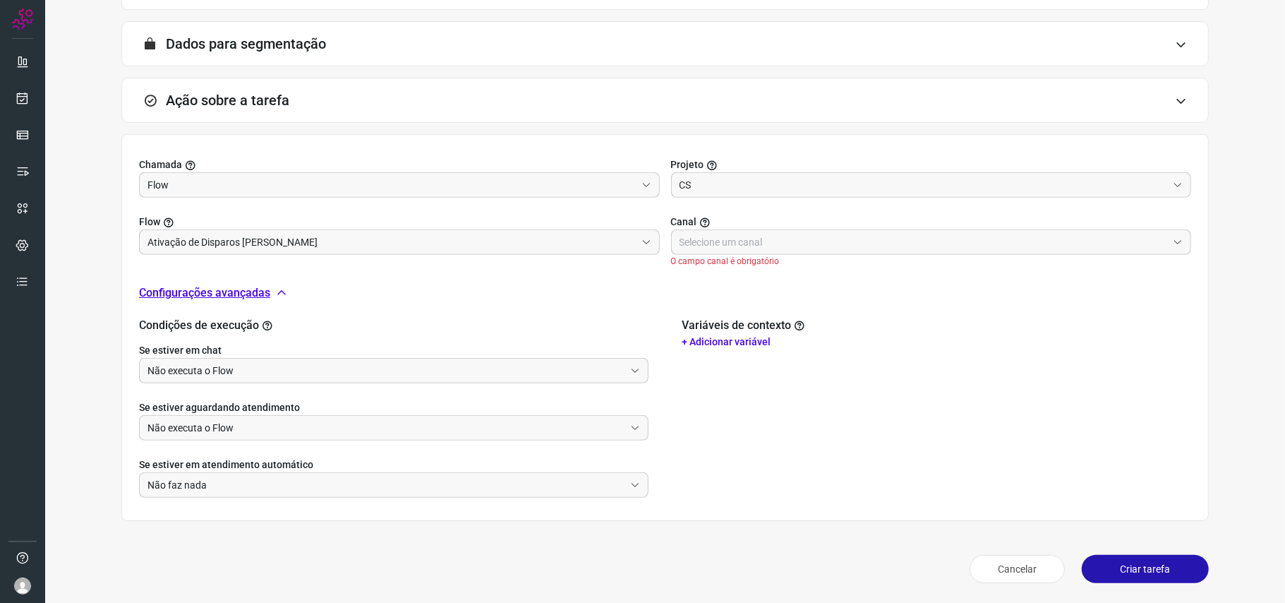
click at [600, 308] on div "Chamada Flow Projeto CS Flow Ativação de Disparos Natalia Canal O campo canal é…" at bounding box center [664, 327] width 1087 height 387
click at [710, 337] on p "+ Adicionar variável" at bounding box center [936, 341] width 509 height 15
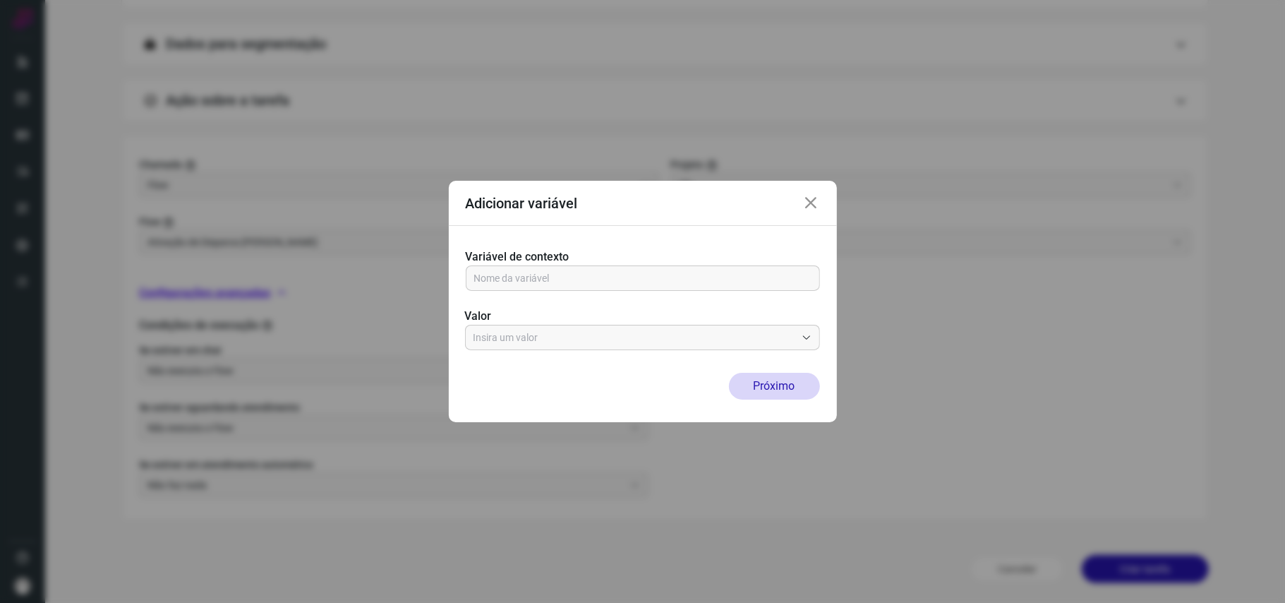
click at [720, 291] on div "Valor" at bounding box center [642, 320] width 355 height 59
click at [718, 282] on input "text" at bounding box center [642, 278] width 337 height 24
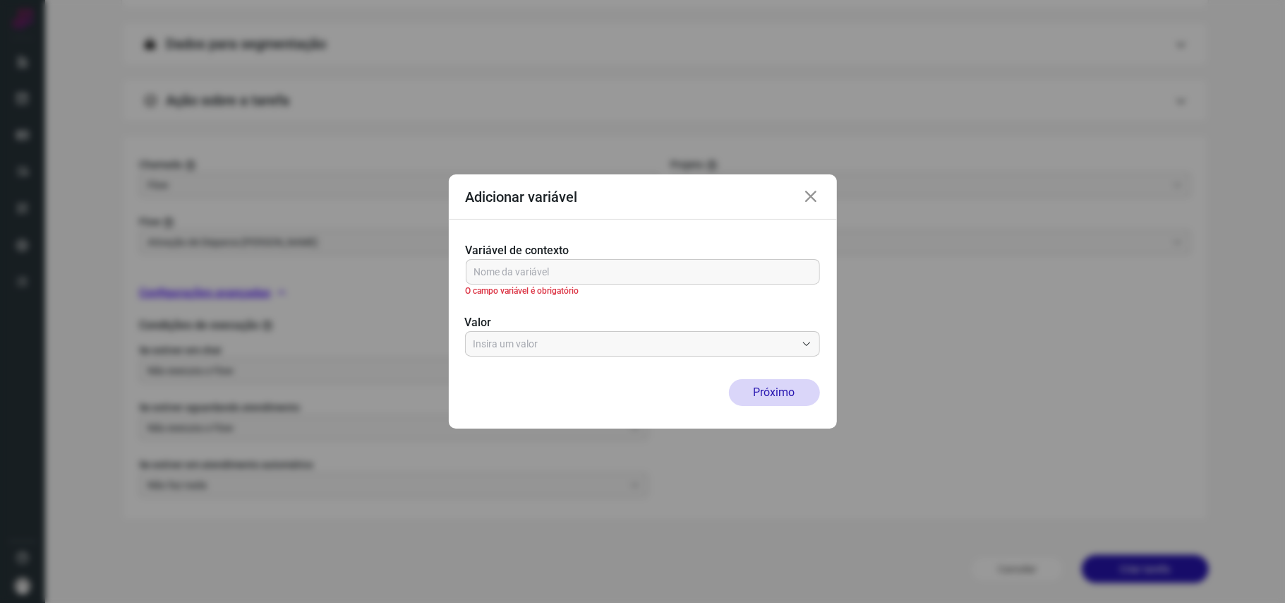
click at [749, 356] on div "Variável de contexto O campo variável é obrigatório Valor" at bounding box center [643, 298] width 388 height 159
click at [754, 344] on input "text" at bounding box center [635, 344] width 322 height 24
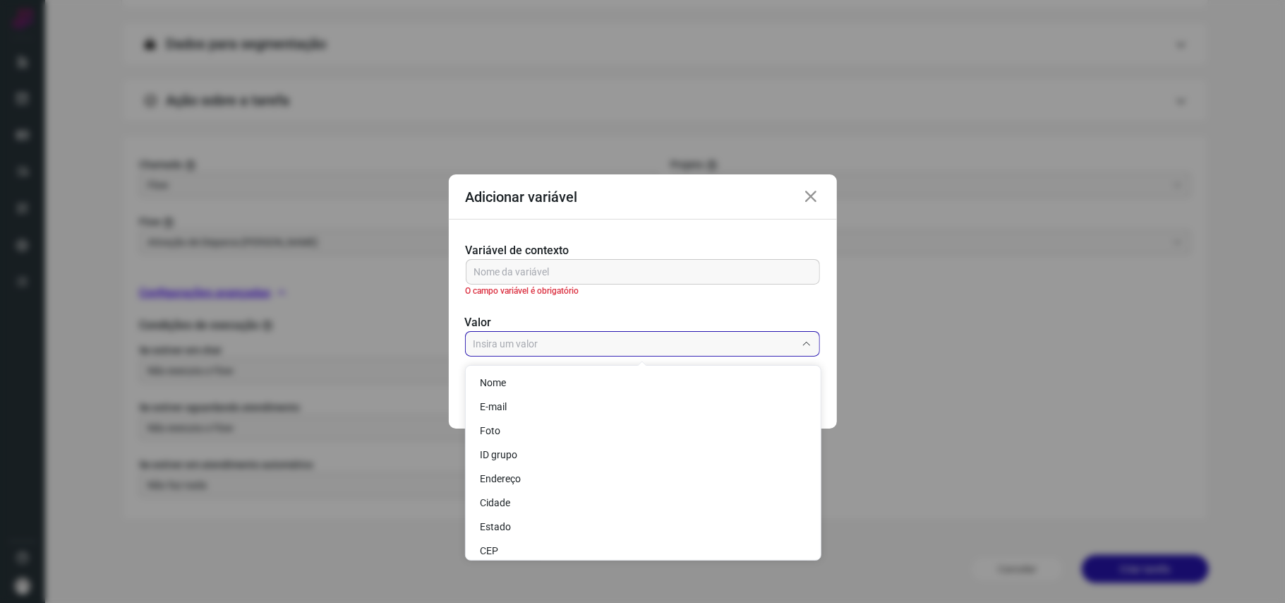
click at [975, 356] on div "Adicionar variável Variável de contexto O campo variável é obrigatório Valor Pr…" at bounding box center [642, 301] width 1285 height 603
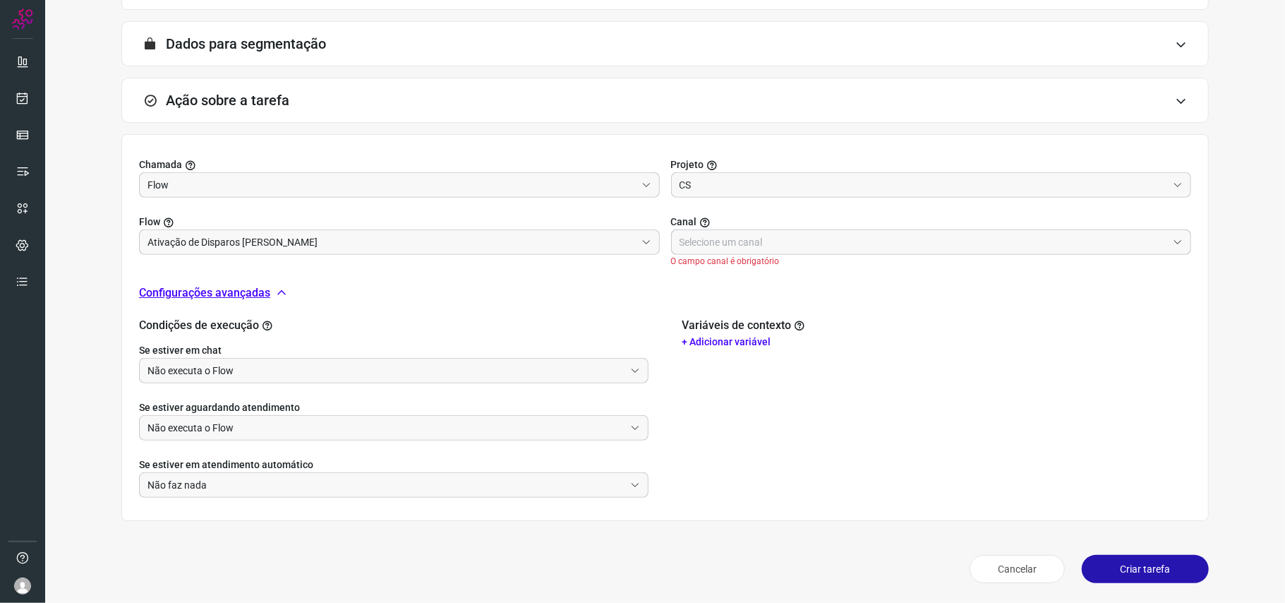
click at [814, 241] on input "text" at bounding box center [924, 242] width 488 height 24
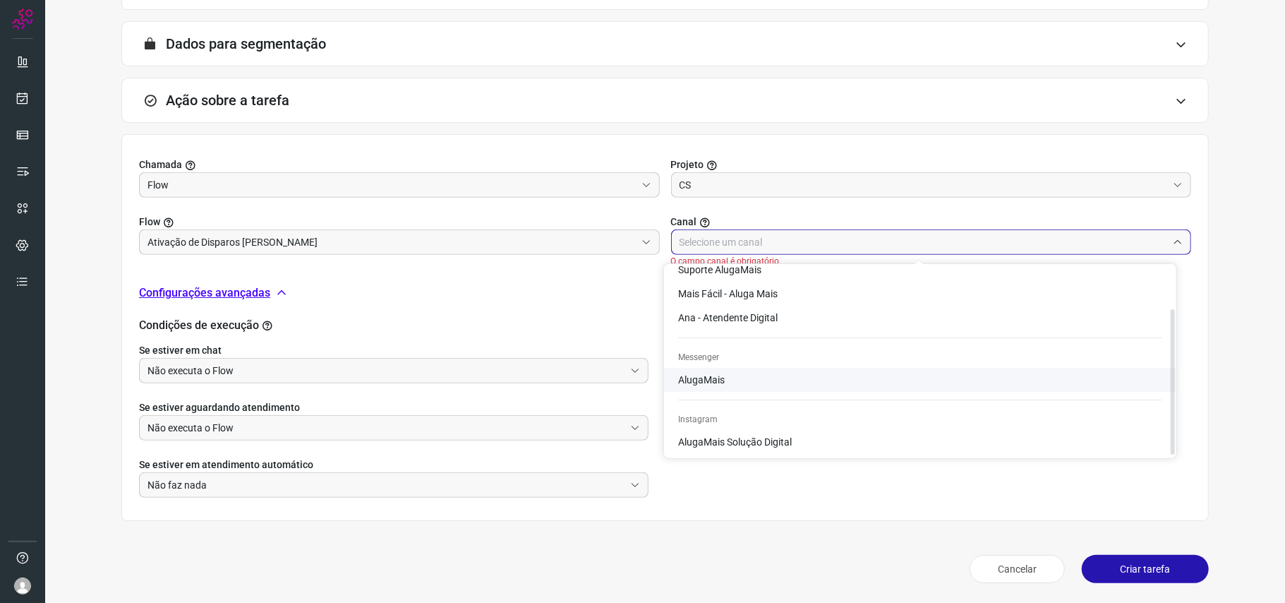
click at [697, 374] on span "AlugaMais" at bounding box center [701, 379] width 47 height 11
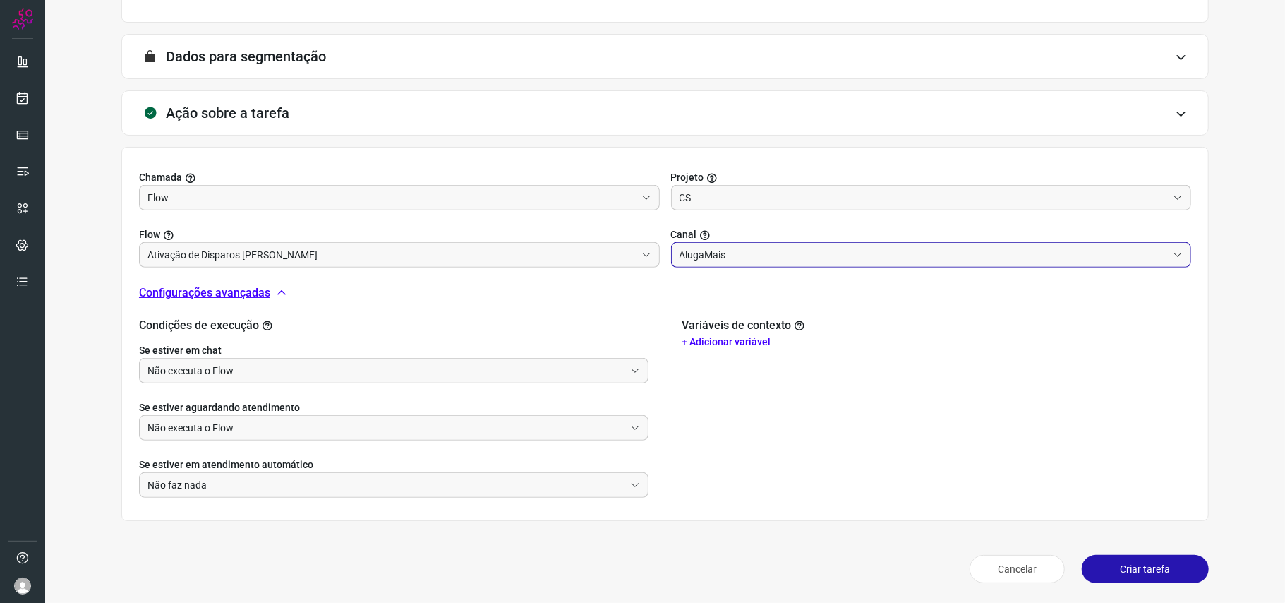
scroll to position [344, 0]
click at [768, 387] on div "Variáveis de contexto + Adicionar variável" at bounding box center [936, 407] width 509 height 179
click at [703, 252] on input "AlugaMais" at bounding box center [924, 255] width 488 height 24
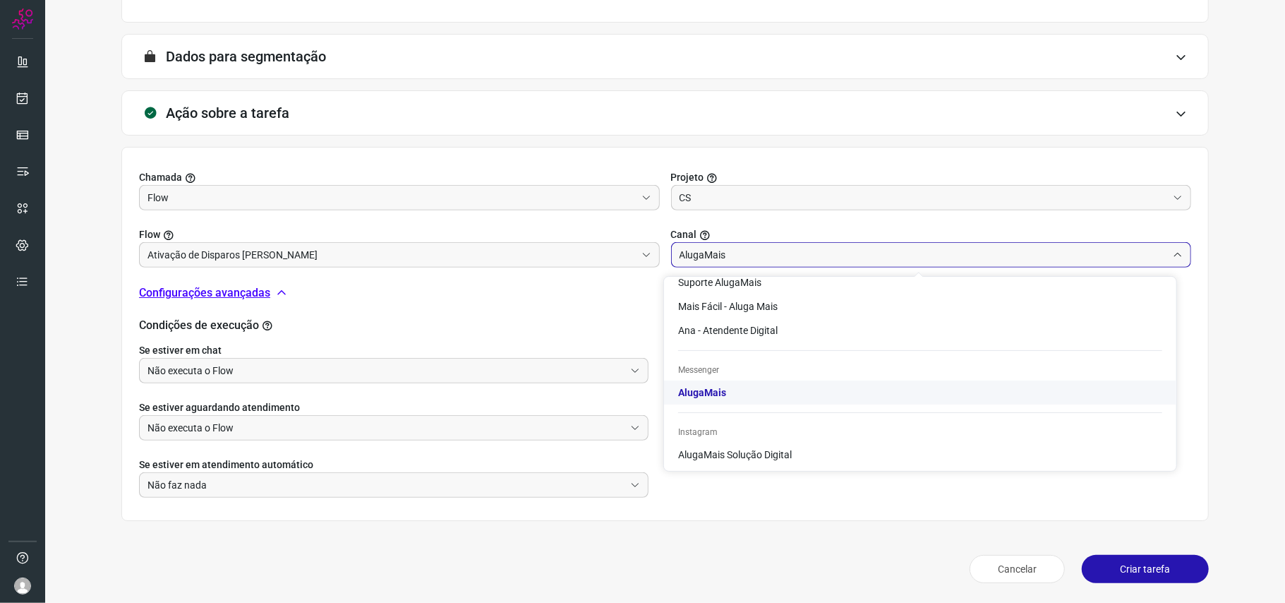
click at [703, 252] on input "AlugaMais" at bounding box center [924, 255] width 488 height 24
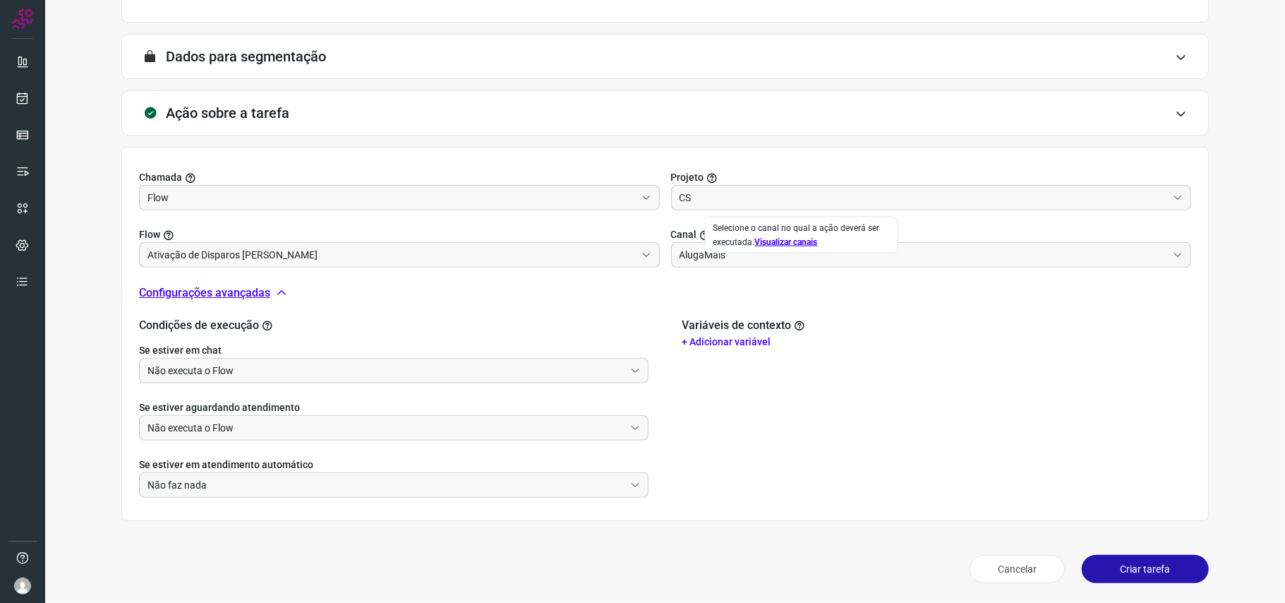
click at [773, 237] on link "Visualizar canais" at bounding box center [786, 242] width 63 height 10
click at [834, 252] on input "AlugaMais" at bounding box center [924, 255] width 488 height 24
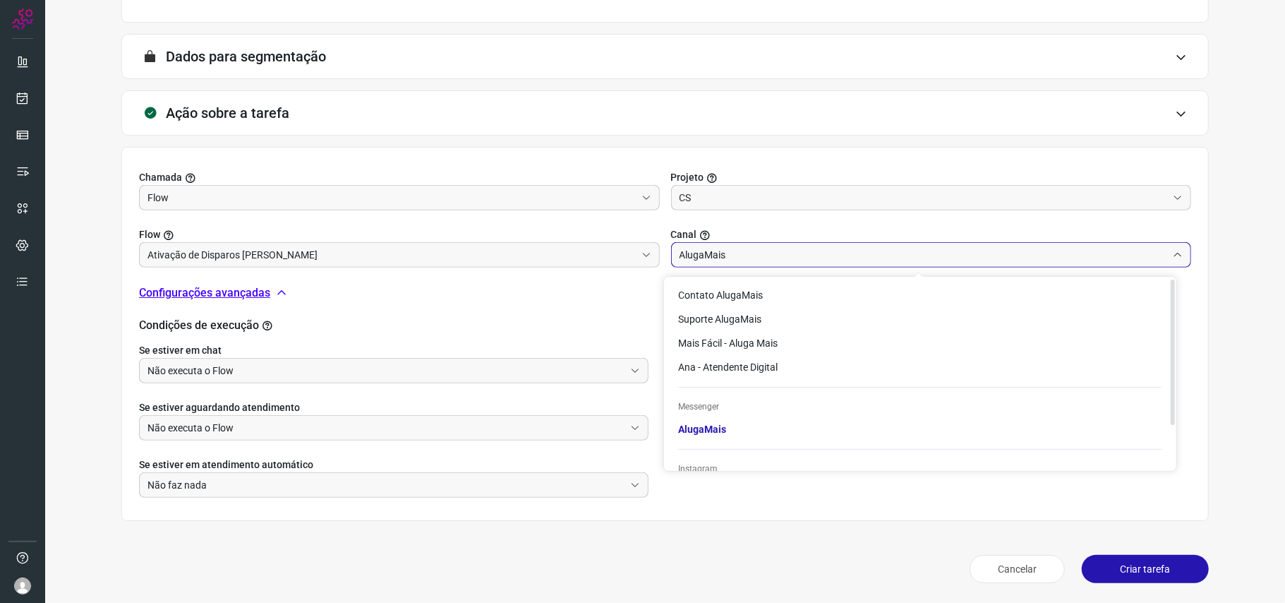
scroll to position [0, 0]
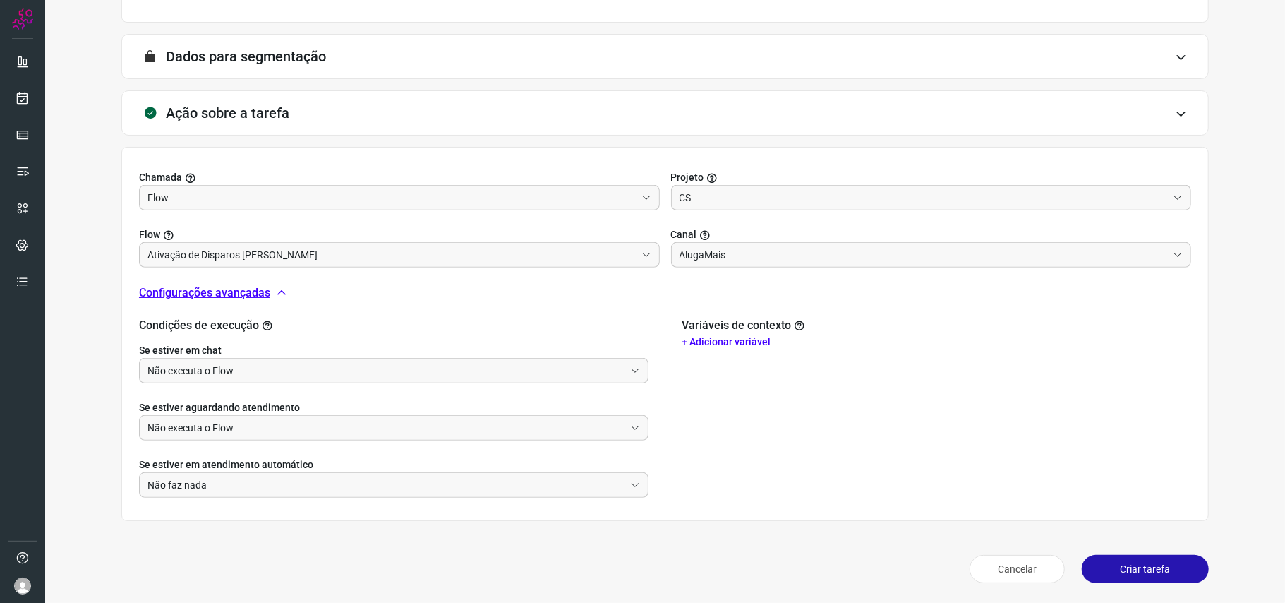
click at [611, 320] on h2 "Condições de execução" at bounding box center [393, 324] width 509 height 13
click at [610, 320] on h2 "Condições de execução" at bounding box center [393, 324] width 509 height 13
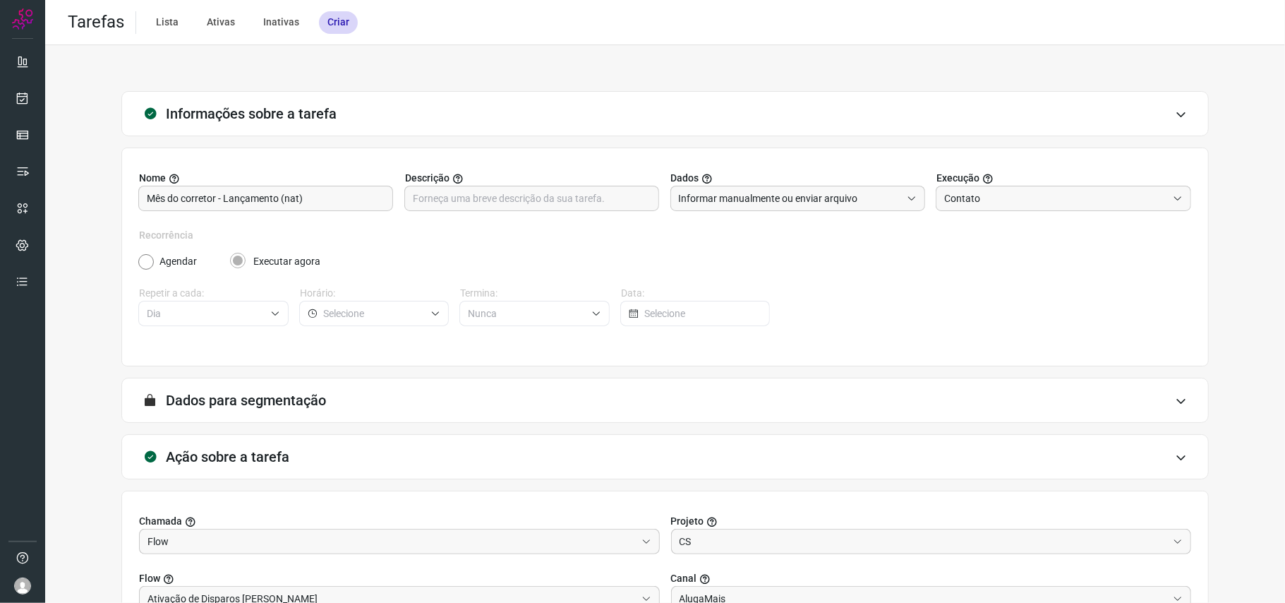
scroll to position [282, 0]
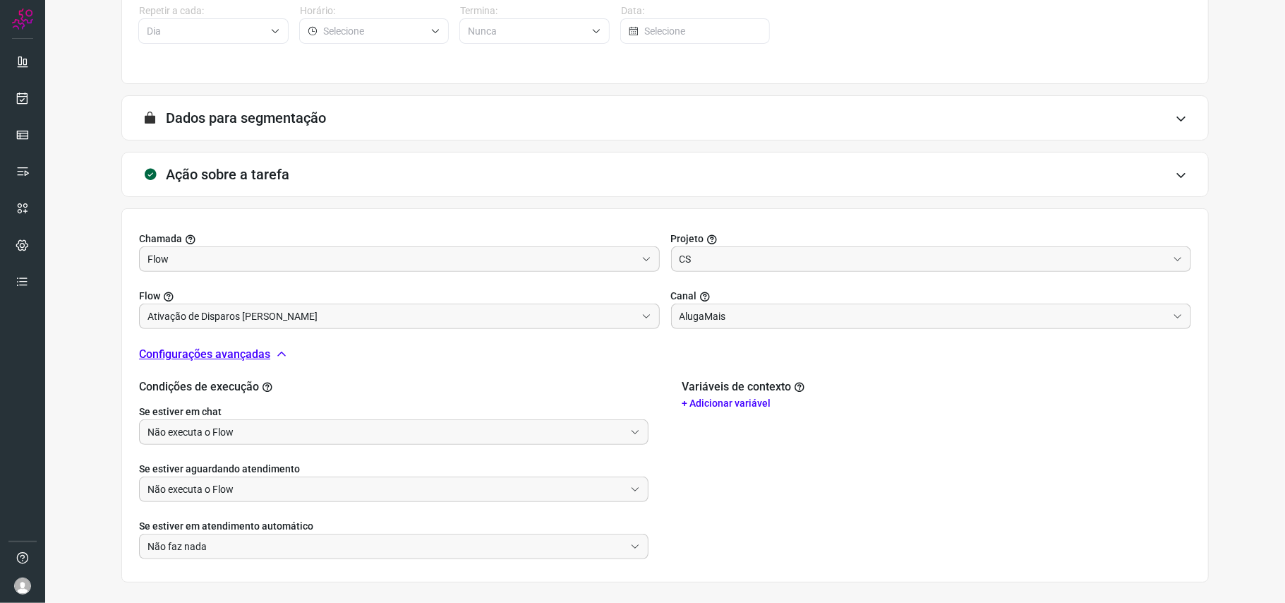
click at [764, 299] on label "Canal" at bounding box center [931, 296] width 521 height 15
click at [764, 312] on input "AlugaMais" at bounding box center [924, 316] width 488 height 24
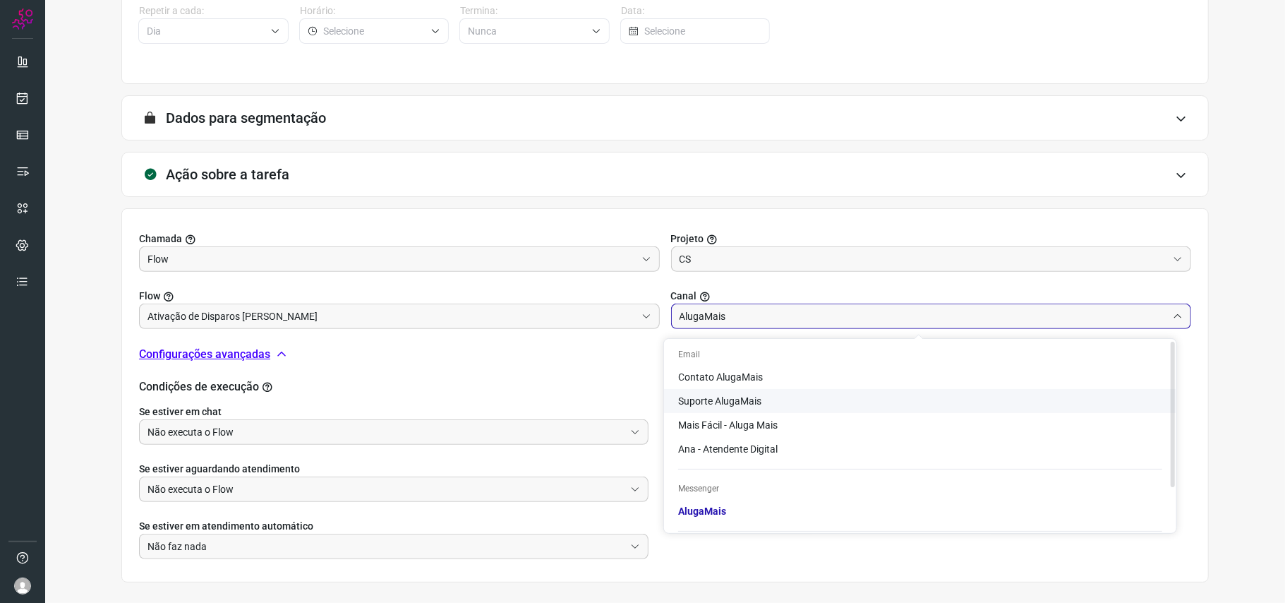
scroll to position [56, 0]
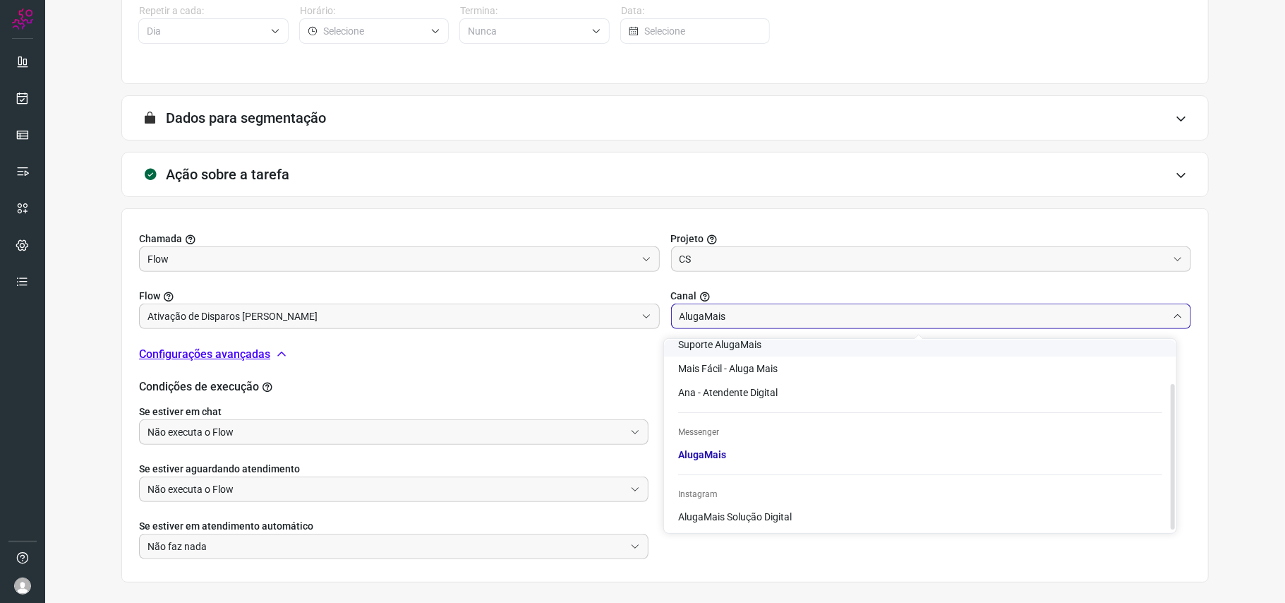
click at [738, 342] on span "Suporte AlugaMais" at bounding box center [719, 344] width 83 height 11
type input "Suporte AlugaMais"
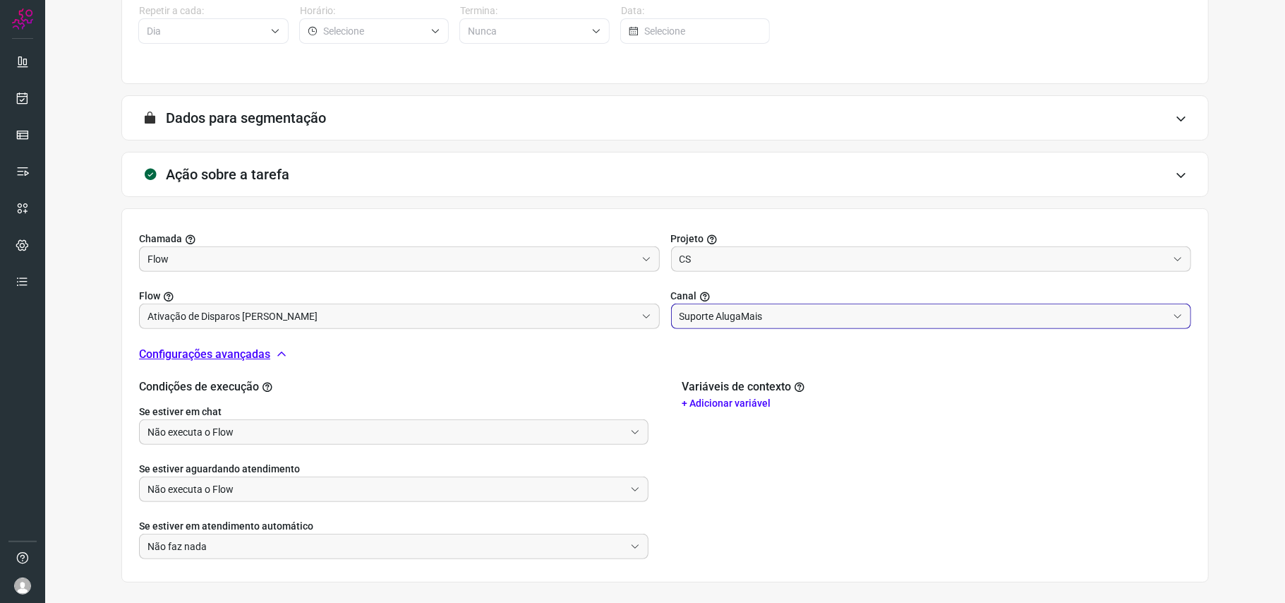
scroll to position [49, 0]
click at [742, 319] on input "Suporte AlugaMais" at bounding box center [924, 316] width 488 height 24
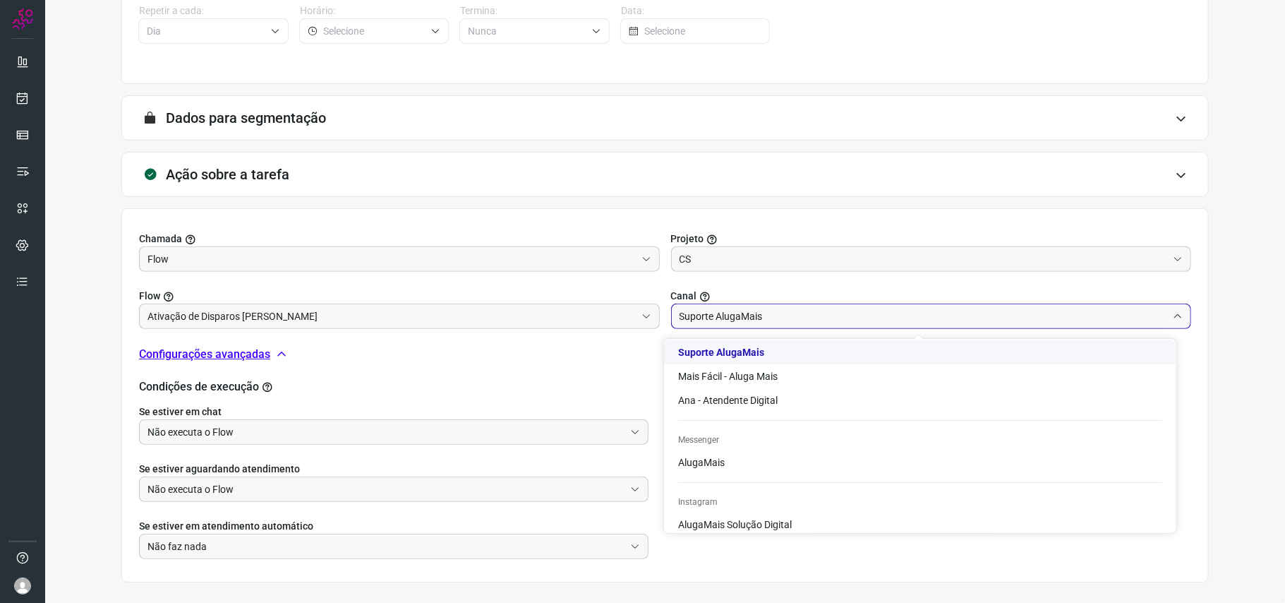
click at [742, 319] on input "Suporte AlugaMais" at bounding box center [924, 316] width 488 height 24
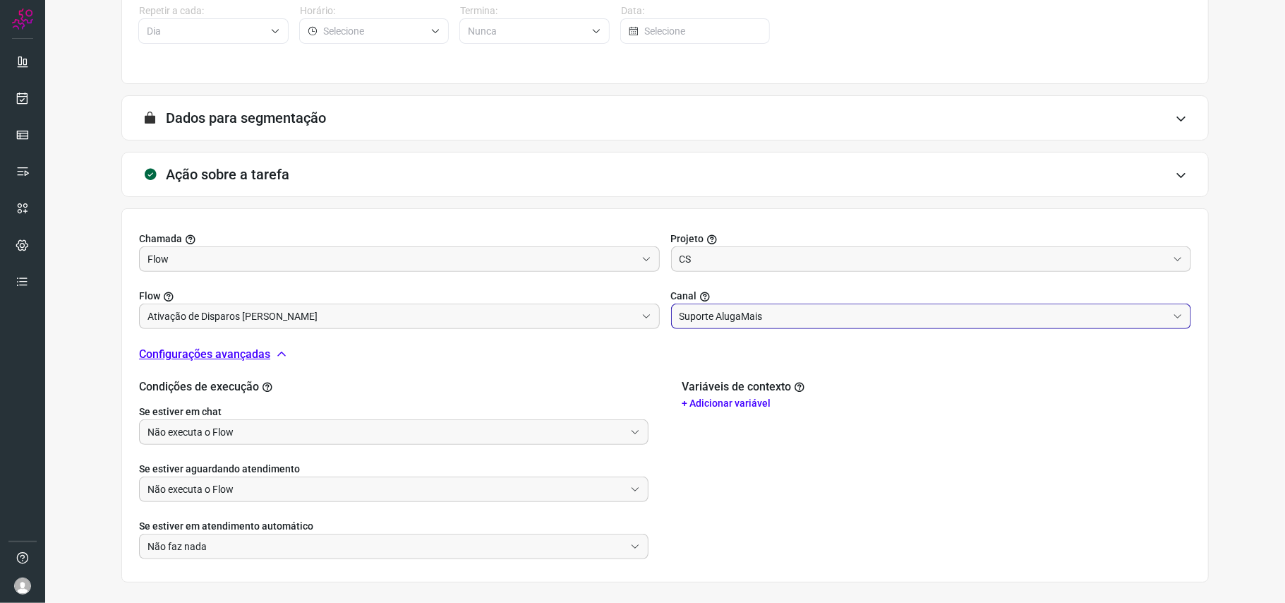
click at [836, 306] on input "Suporte AlugaMais" at bounding box center [924, 316] width 488 height 24
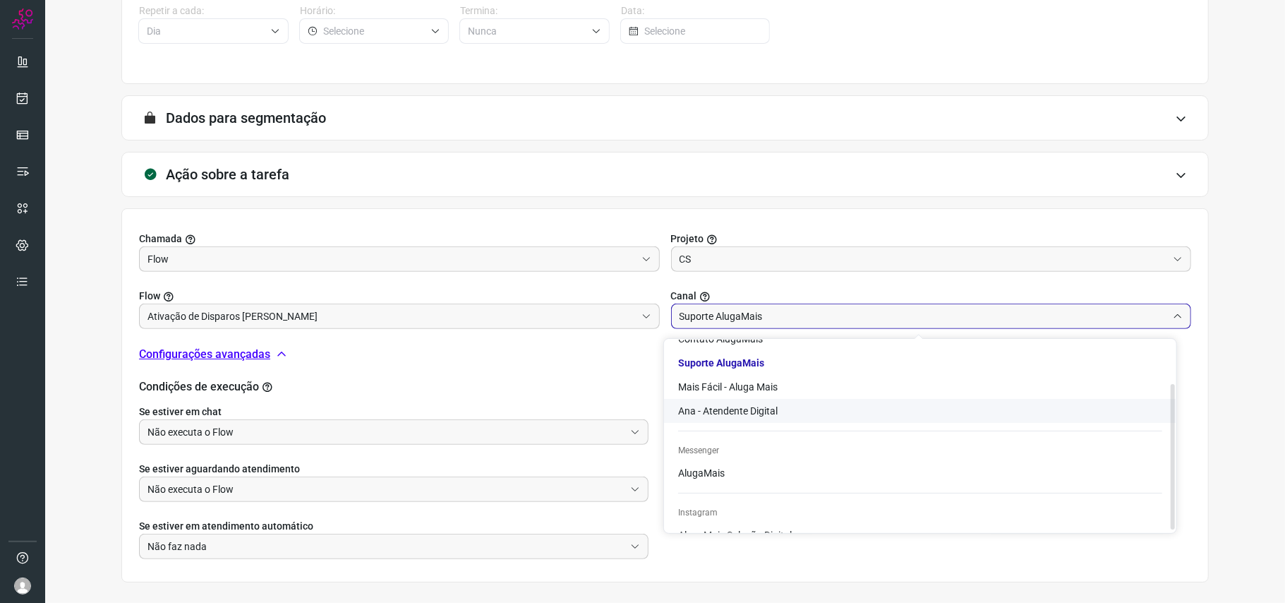
scroll to position [56, 0]
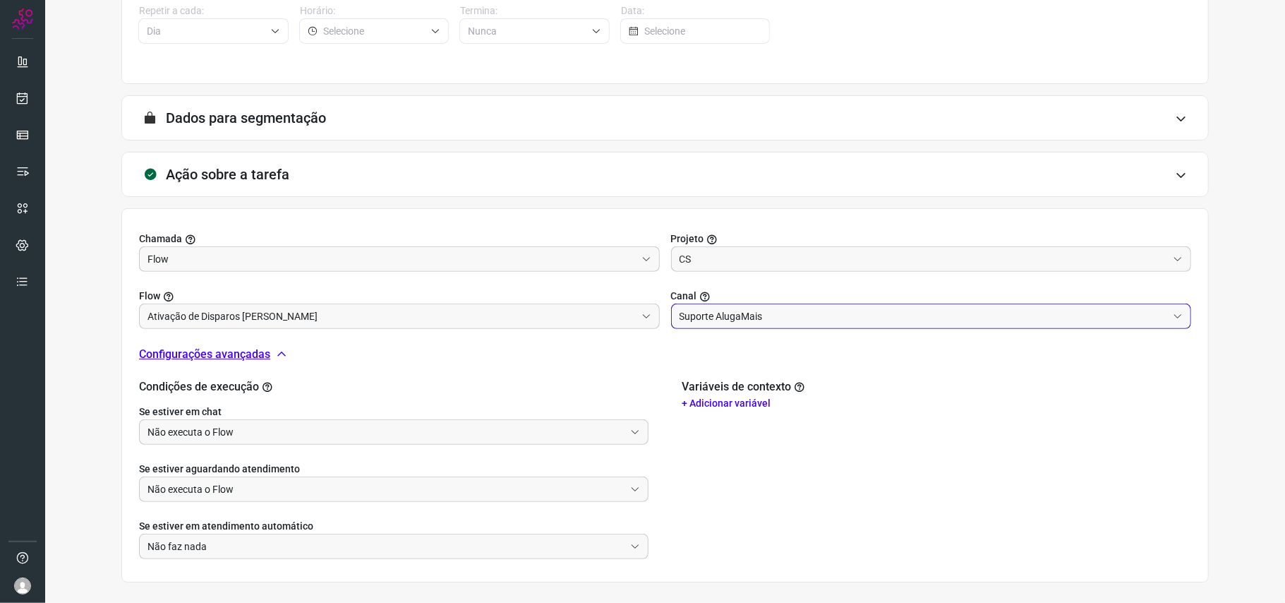
click at [816, 447] on div "Variáveis de contexto + Adicionar variável" at bounding box center [936, 469] width 509 height 179
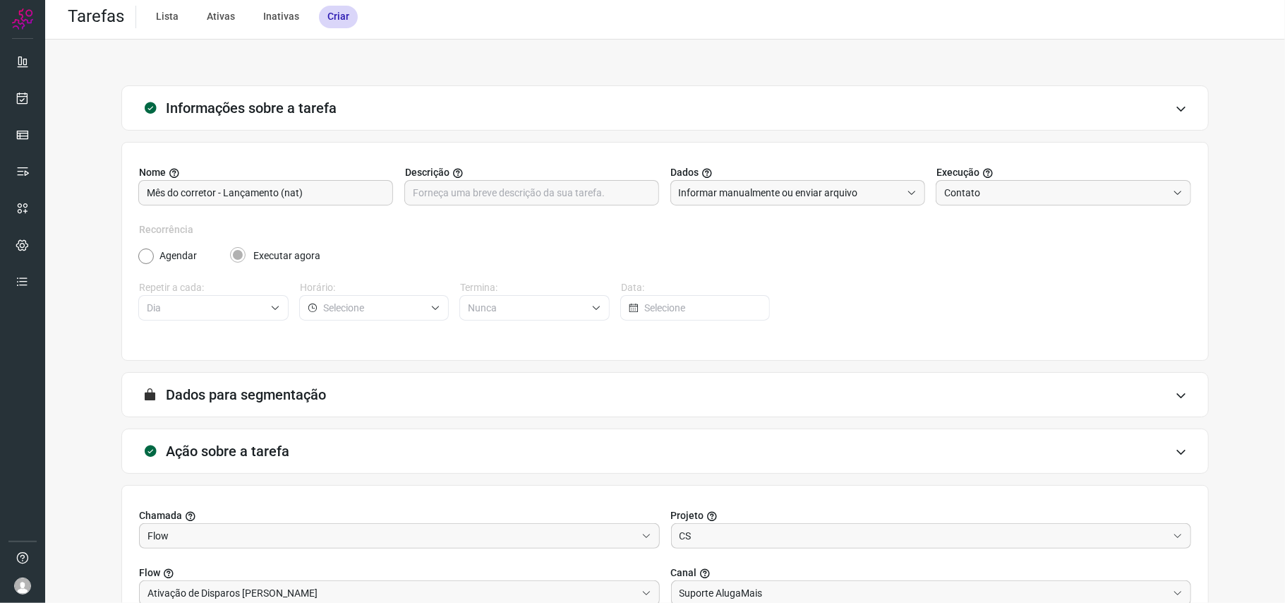
scroll to position [0, 0]
